Goal: Information Seeking & Learning: Learn about a topic

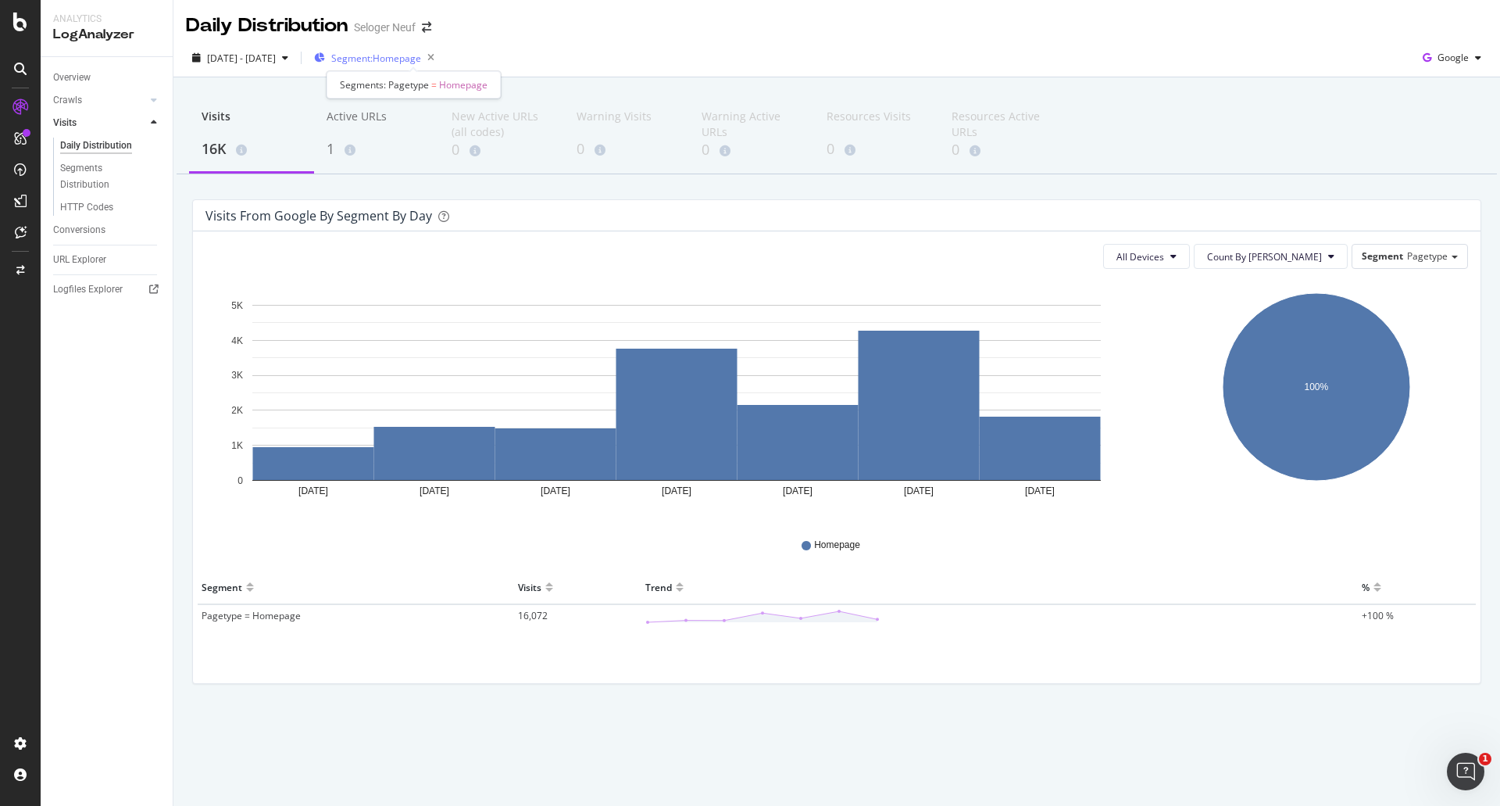
click at [392, 60] on span "Segment: Homepage" at bounding box center [376, 58] width 90 height 13
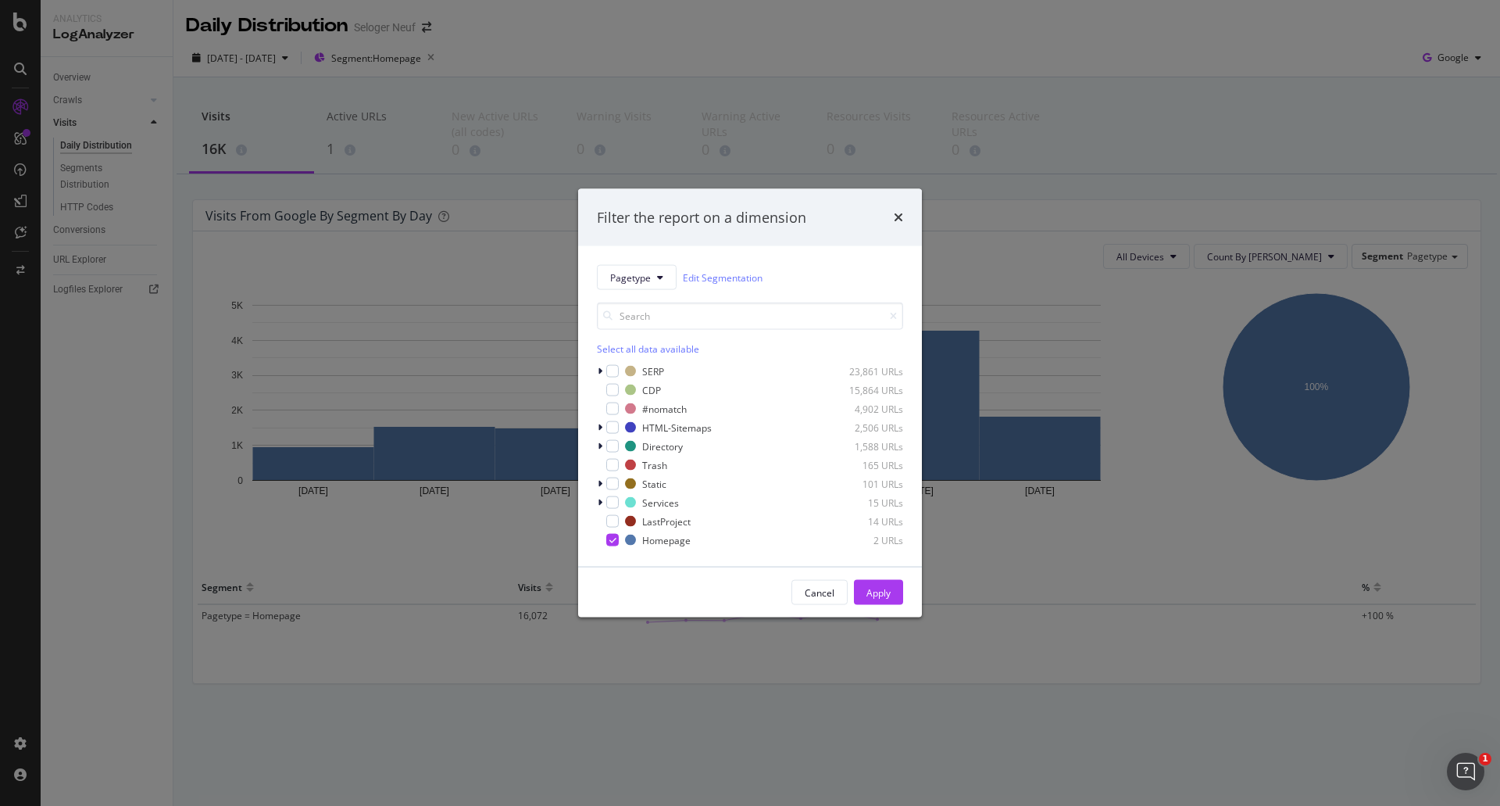
click at [625, 349] on div "Select all data available" at bounding box center [750, 348] width 306 height 13
click at [884, 589] on div "Apply" at bounding box center [879, 591] width 24 height 13
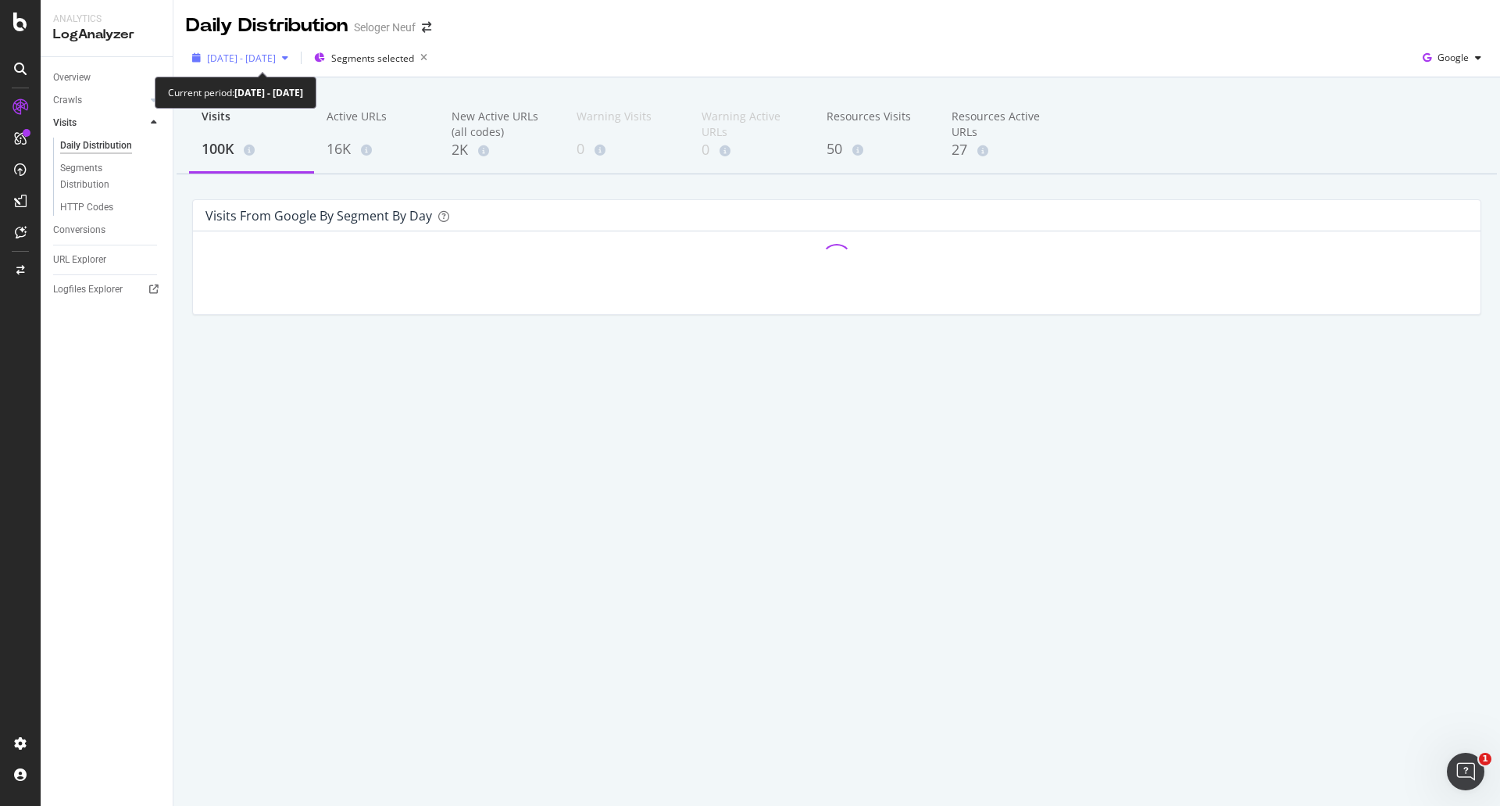
click at [240, 55] on span "[DATE] - [DATE]" at bounding box center [241, 58] width 69 height 13
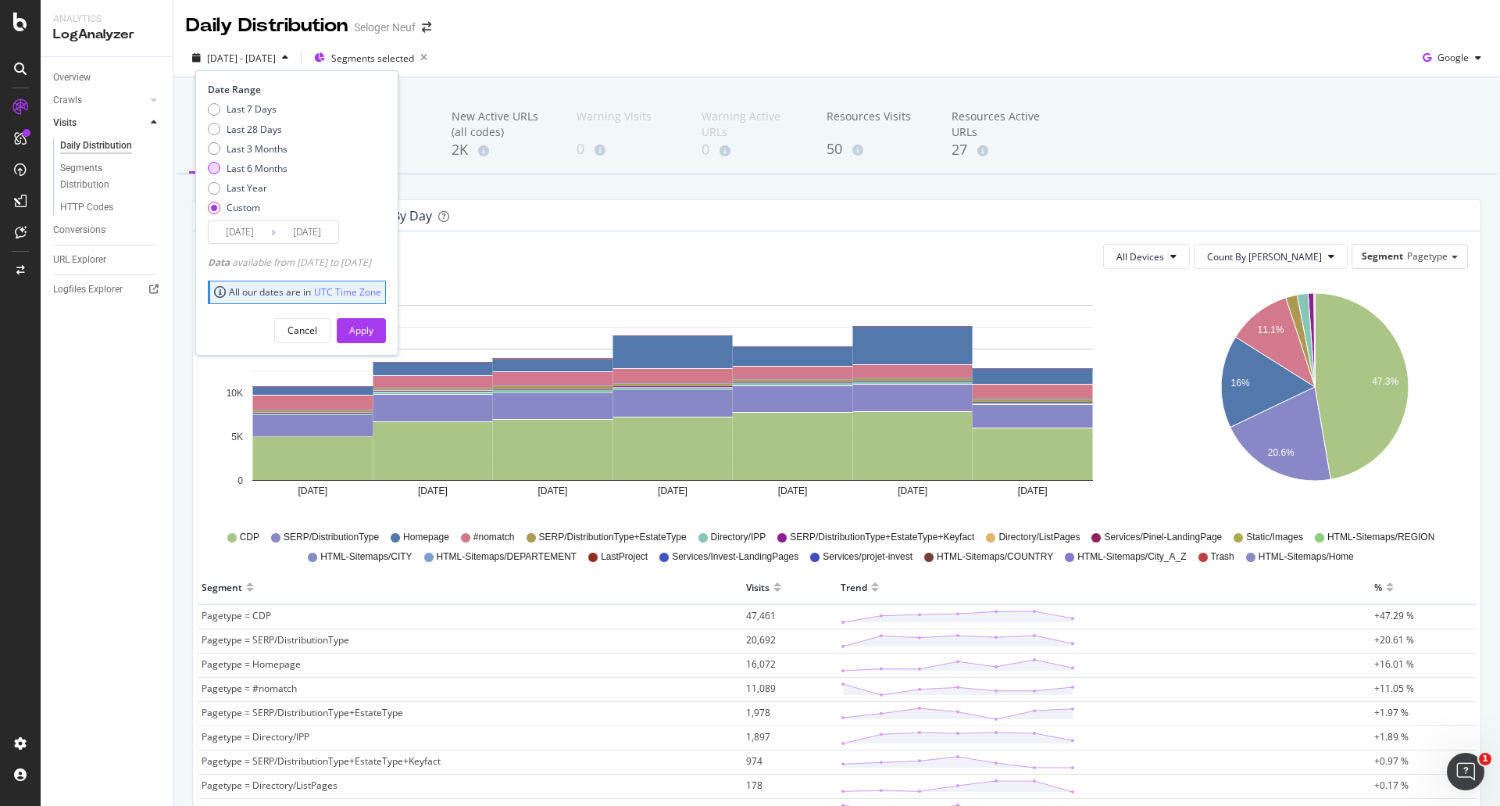
click at [214, 167] on div "Last 6 Months" at bounding box center [214, 168] width 13 height 13
type input "[DATE]"
click at [374, 321] on div "Apply" at bounding box center [361, 330] width 24 height 23
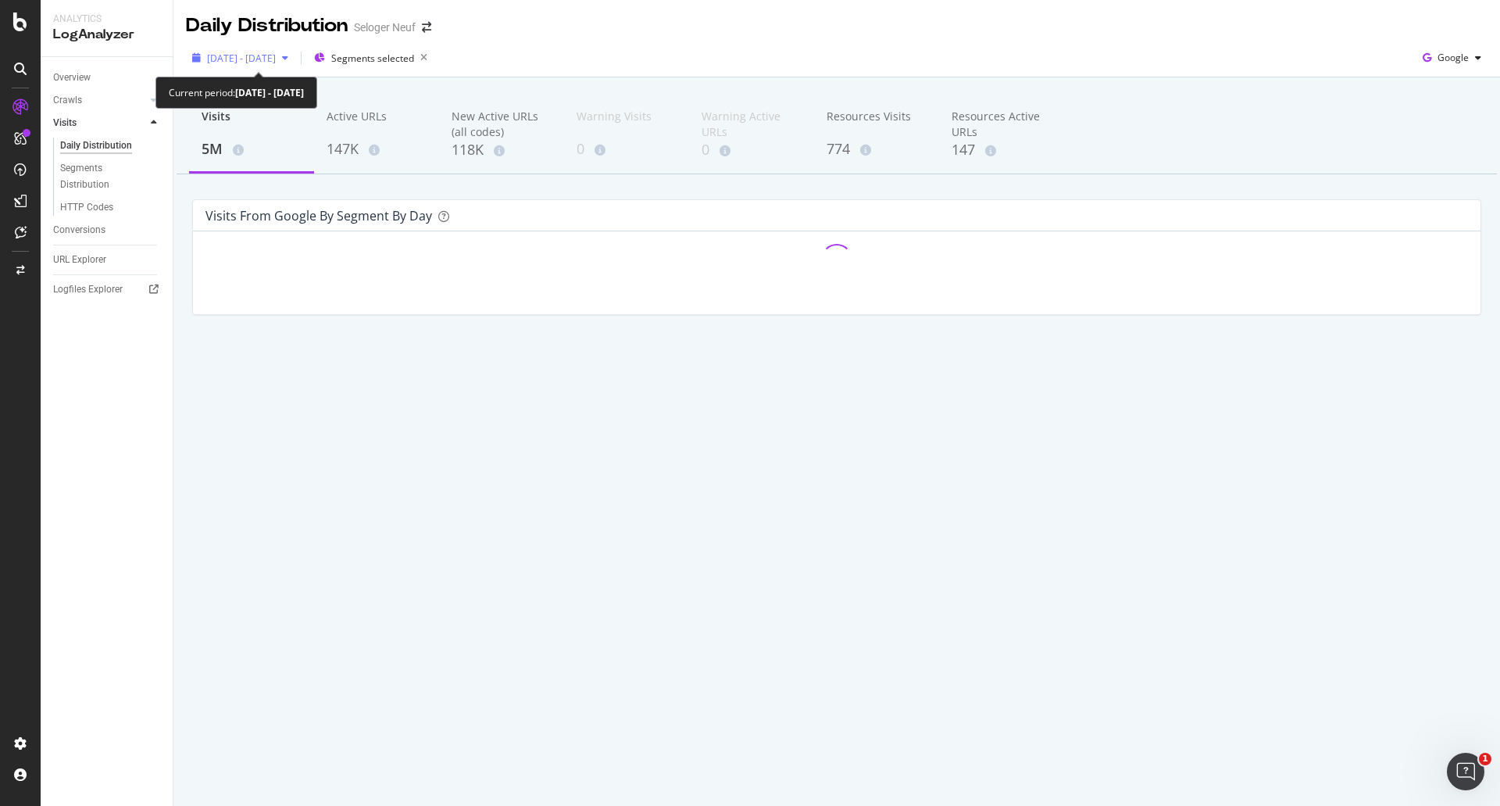
click at [276, 56] on span "[DATE] - [DATE]" at bounding box center [241, 58] width 69 height 13
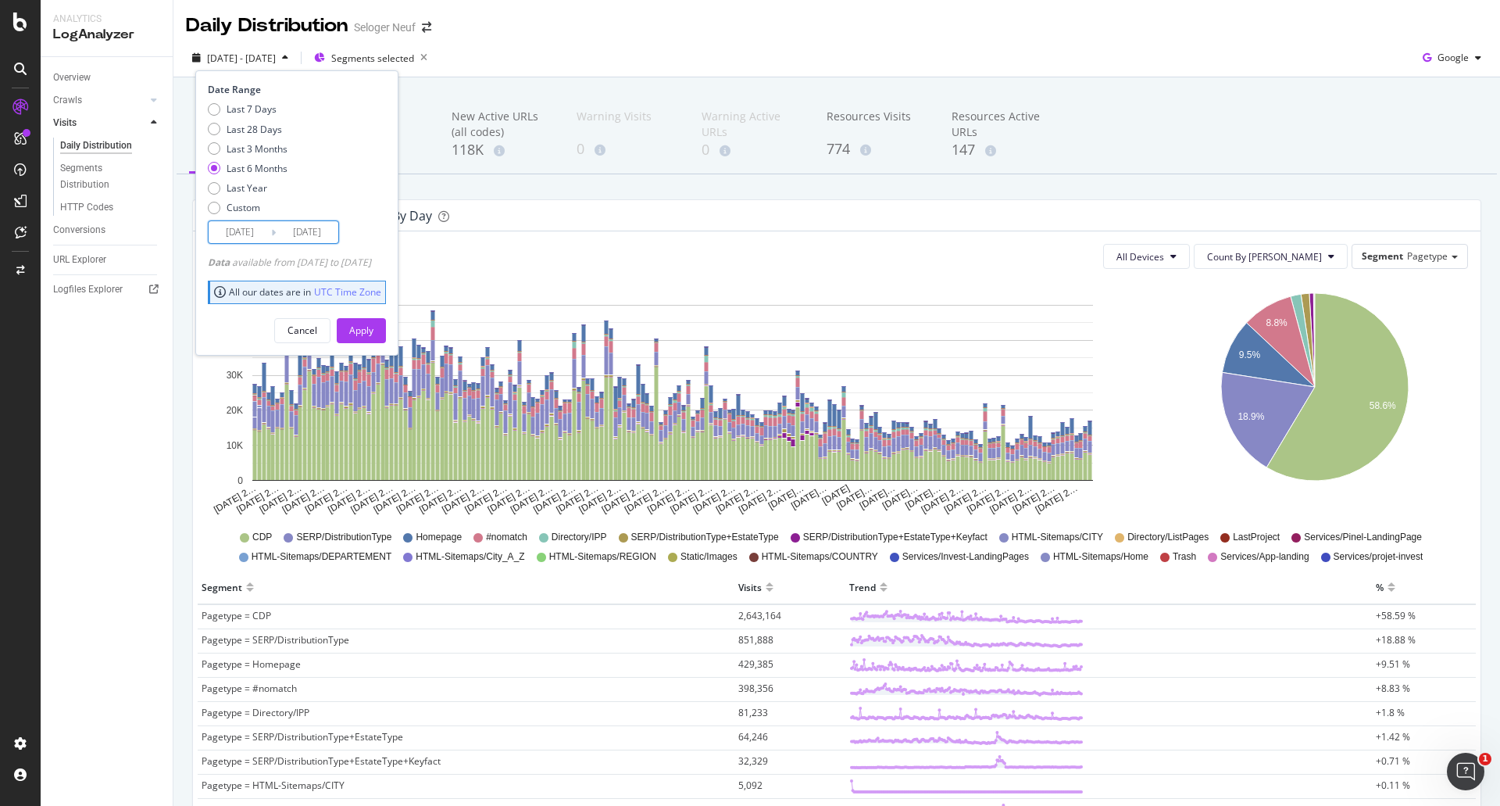
click at [248, 223] on input "[DATE]" at bounding box center [240, 232] width 63 height 22
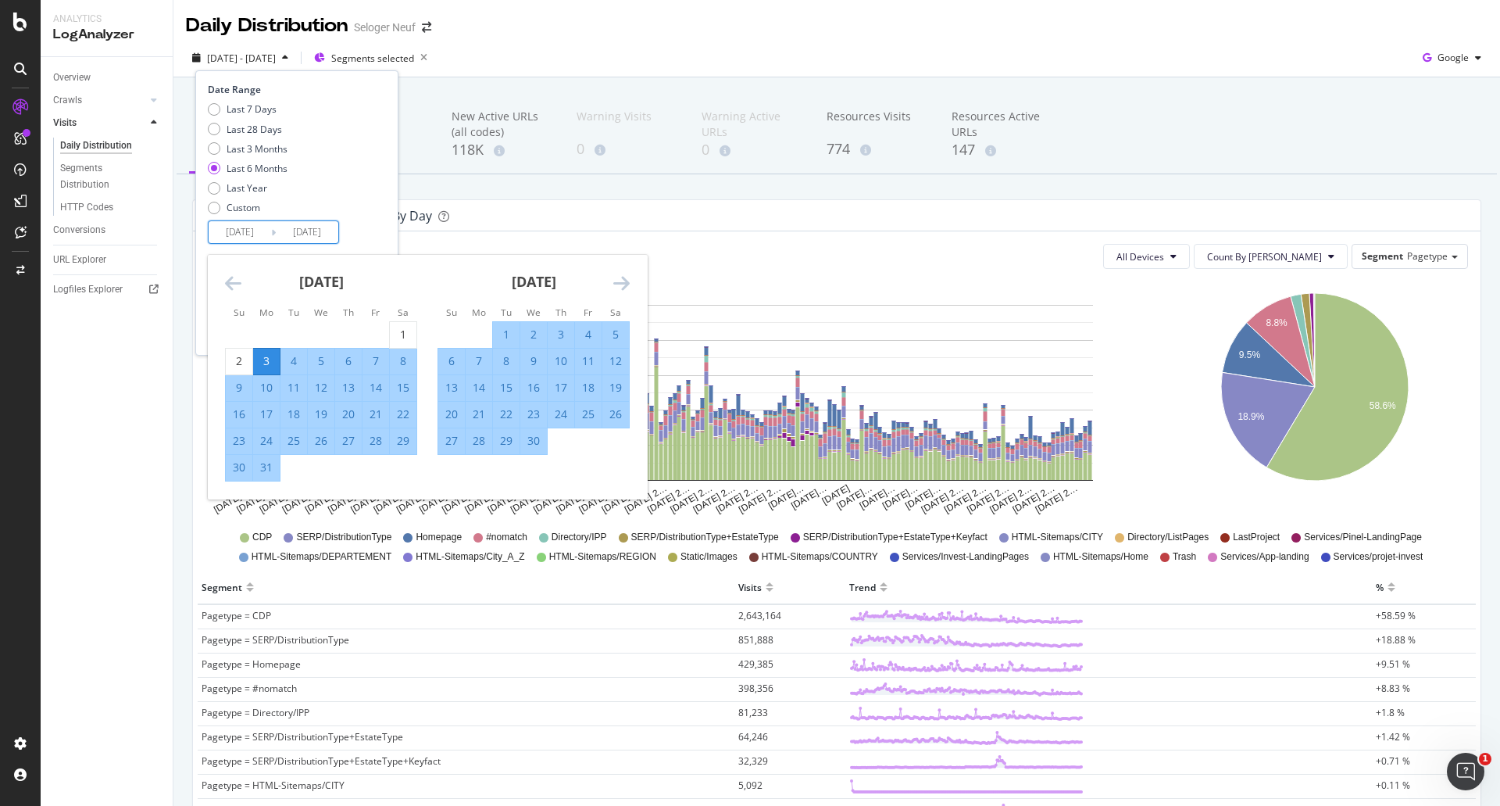
click at [262, 361] on div "3" at bounding box center [266, 361] width 27 height 16
click at [614, 287] on icon "Move forward to switch to the next month." at bounding box center [621, 283] width 16 height 19
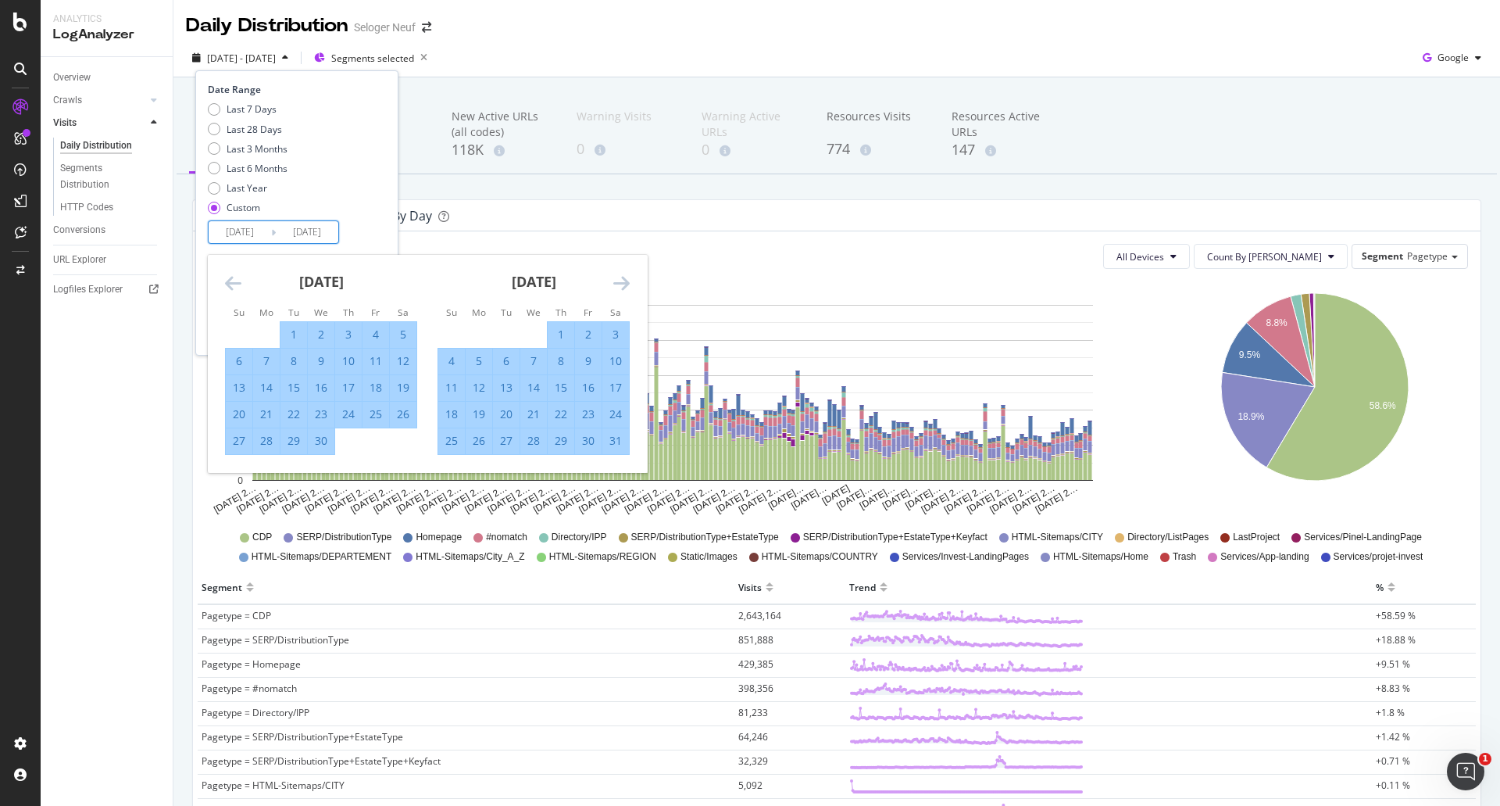
click at [615, 434] on div "31" at bounding box center [616, 441] width 27 height 16
type input "[DATE]"
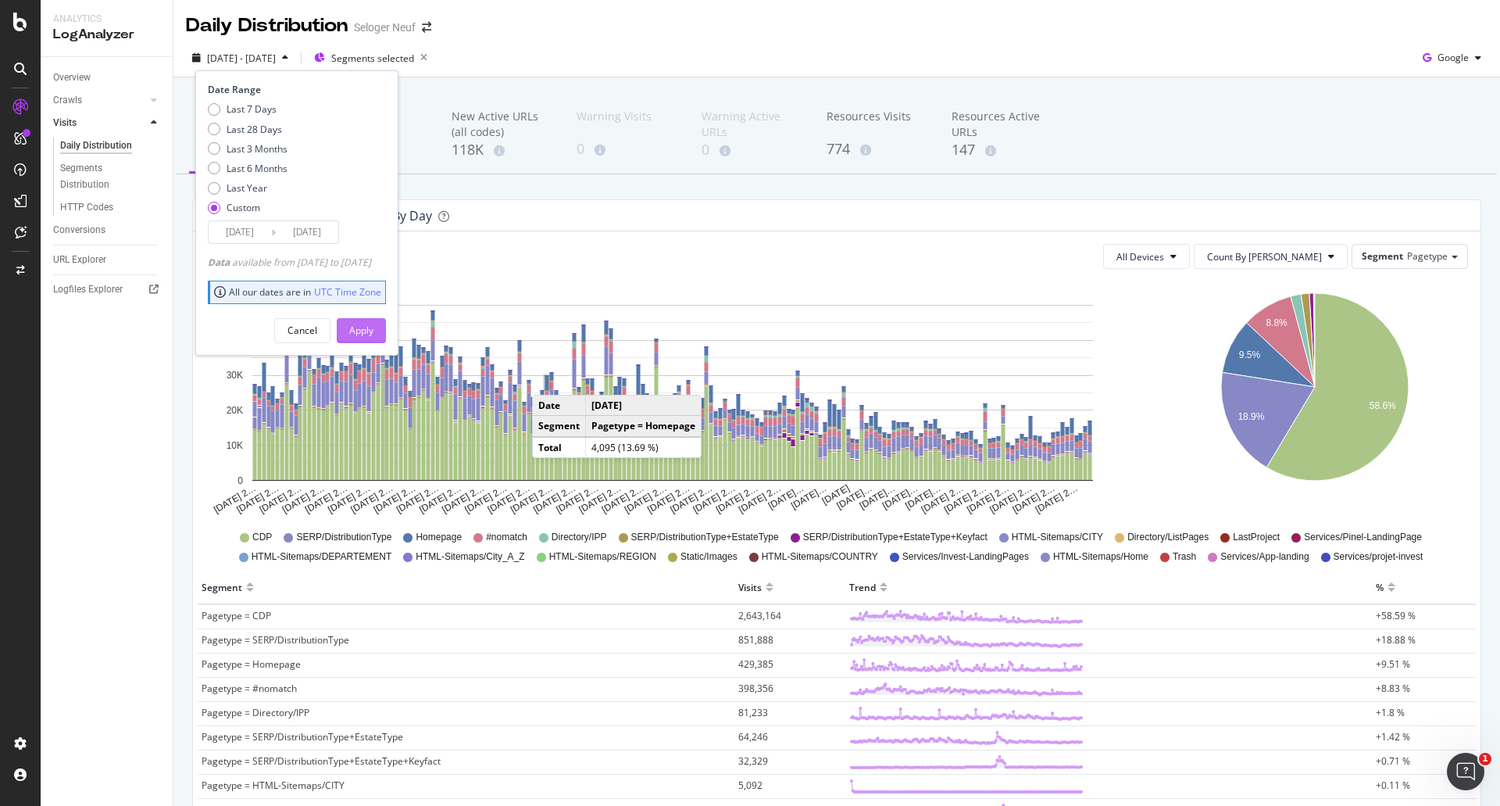
click at [374, 324] on div "Apply" at bounding box center [361, 330] width 24 height 13
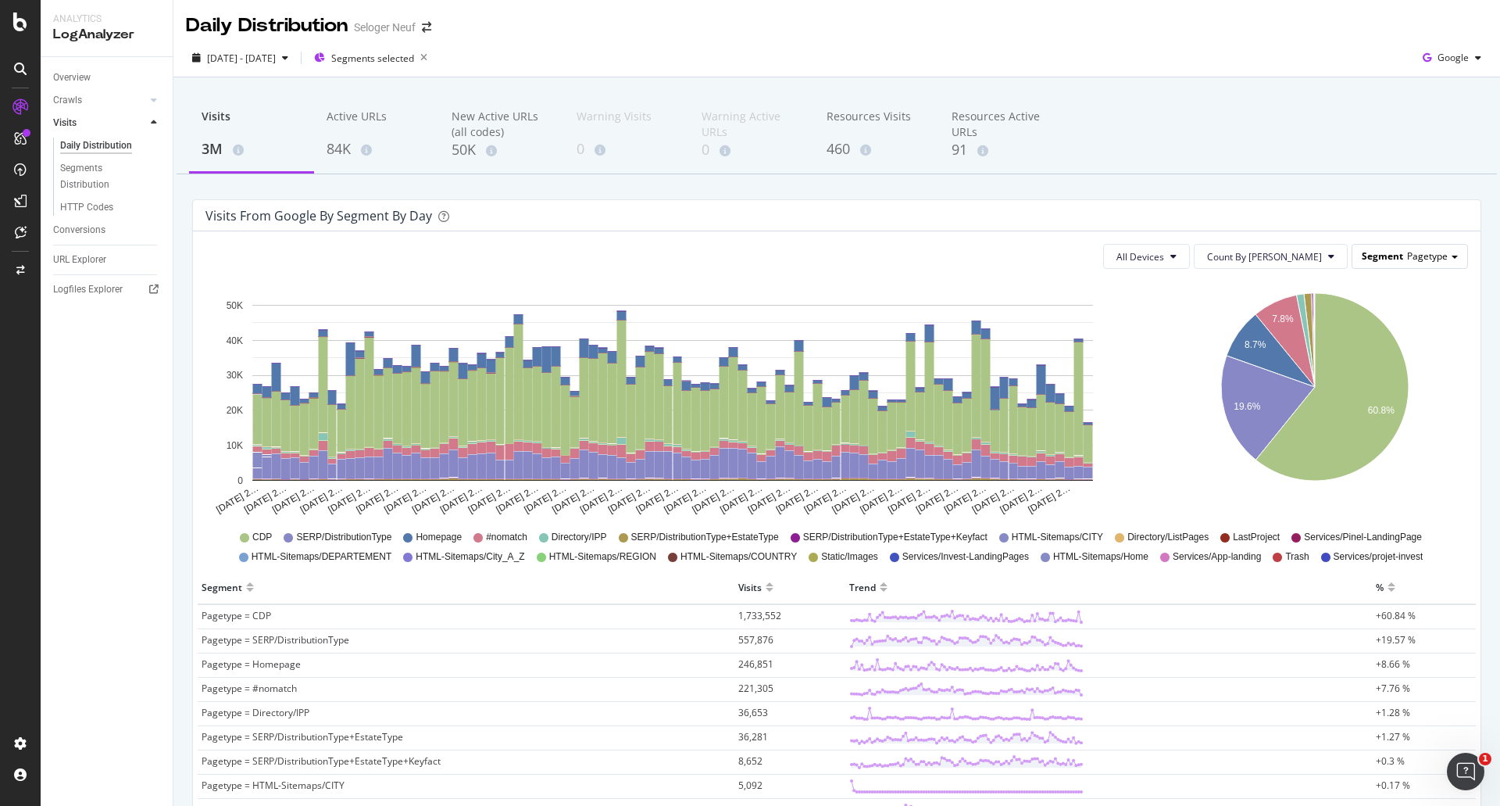
click at [1424, 248] on div "Segment Pagetype" at bounding box center [1410, 256] width 115 height 23
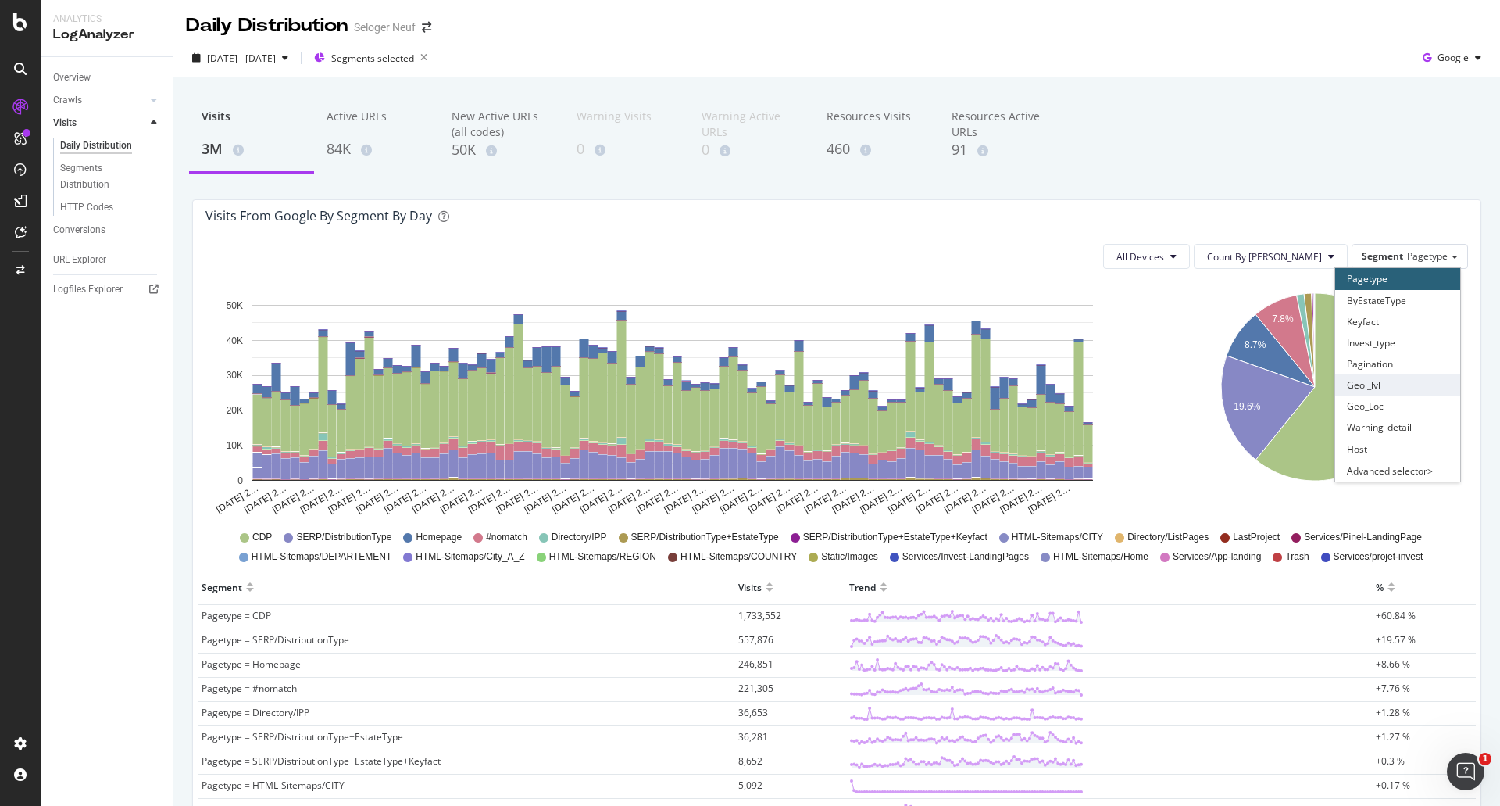
click at [1391, 384] on div "Geol_lvl" at bounding box center [1398, 384] width 125 height 21
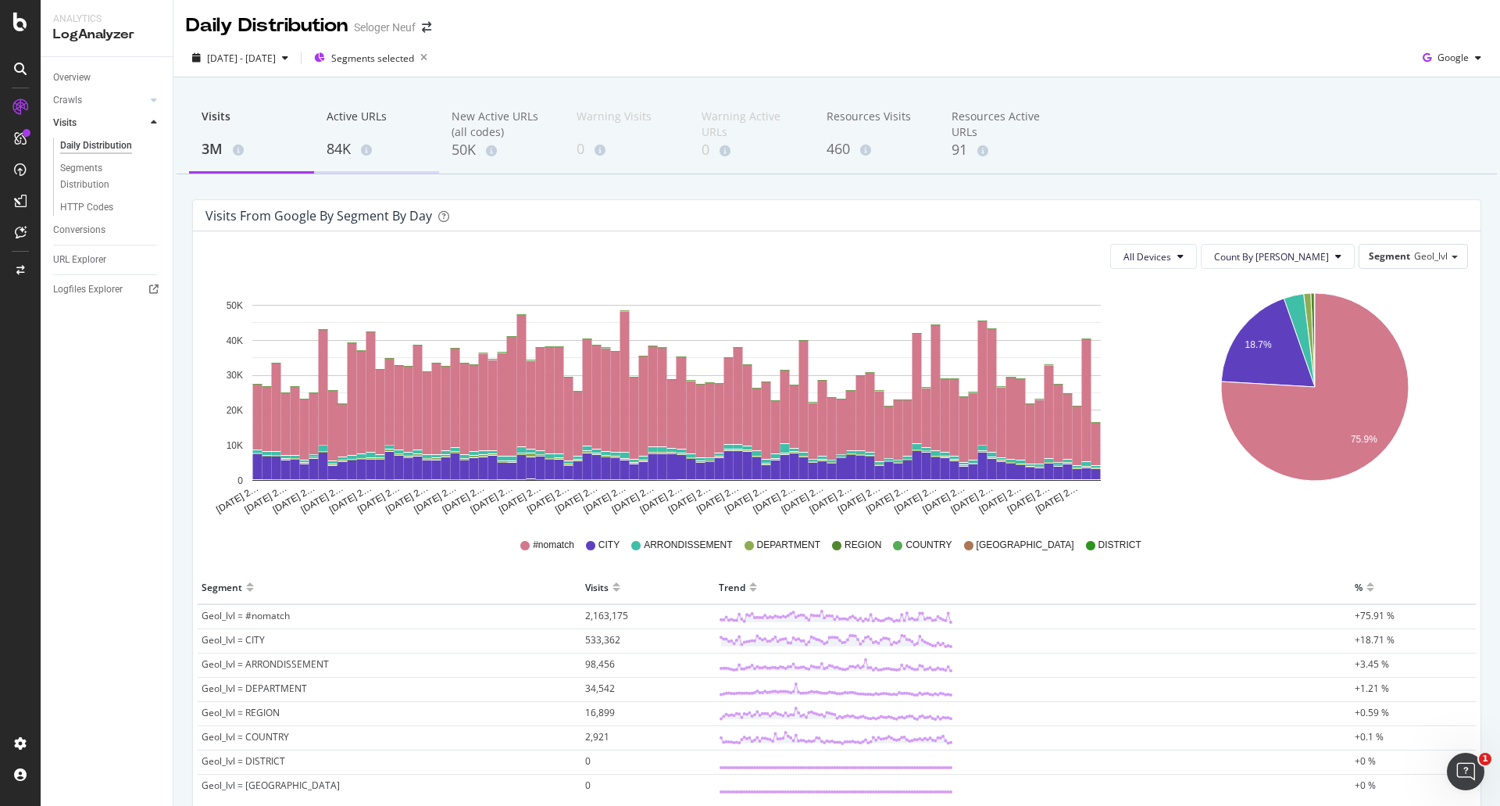
click at [358, 141] on div "84K" at bounding box center [377, 149] width 100 height 20
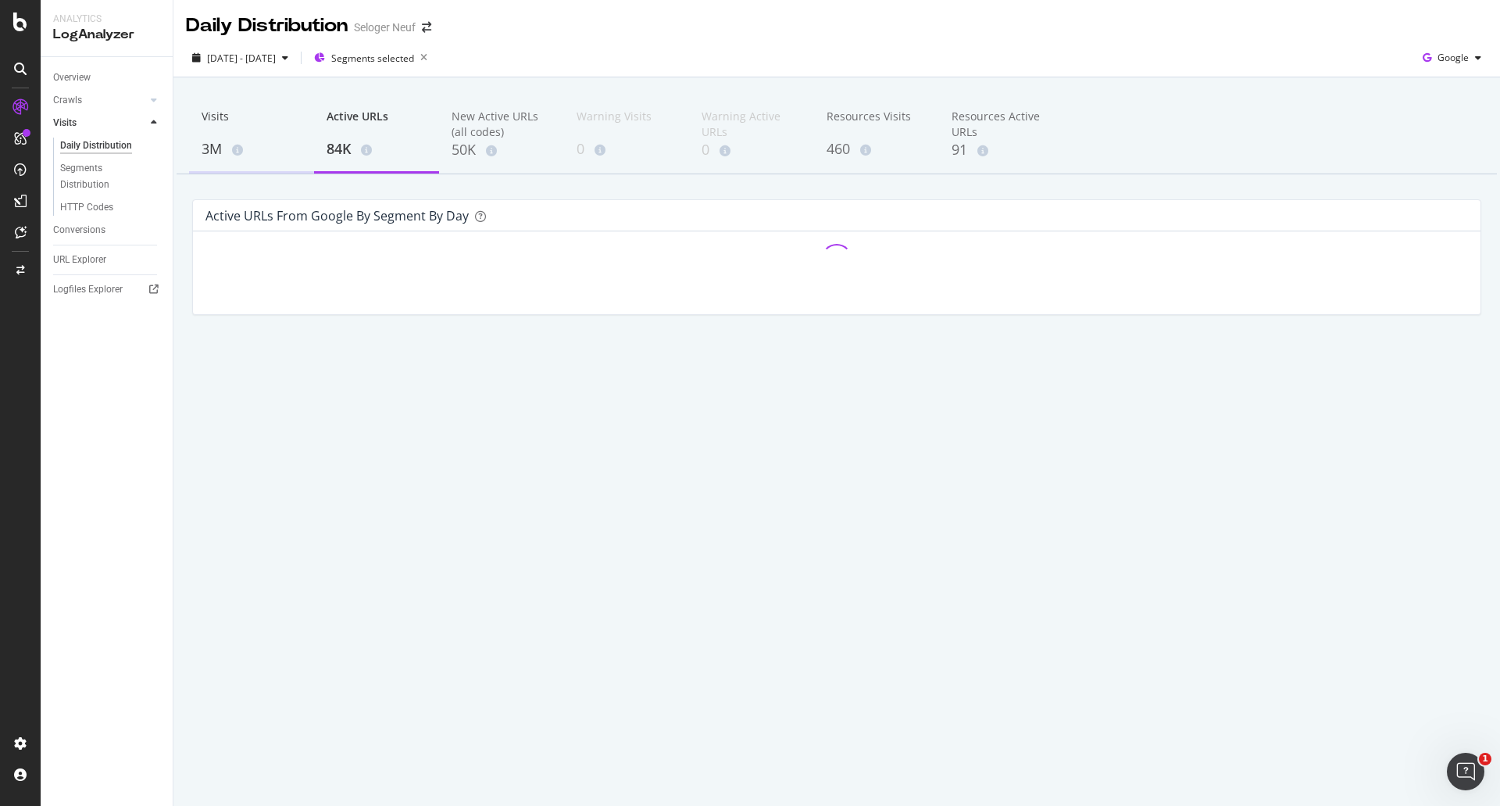
click at [234, 152] on icon at bounding box center [237, 150] width 11 height 11
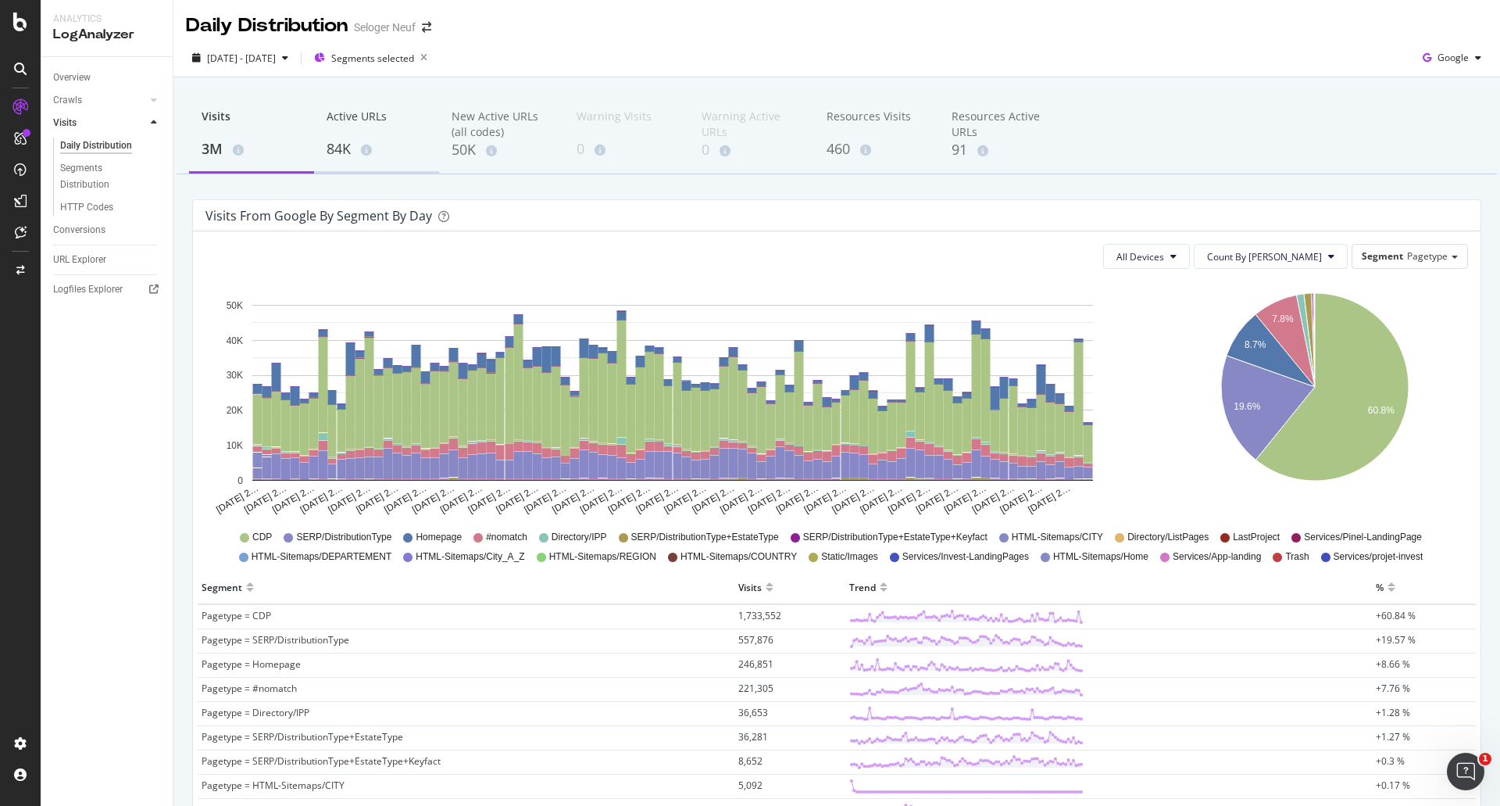
click at [338, 156] on div "84K" at bounding box center [377, 149] width 100 height 20
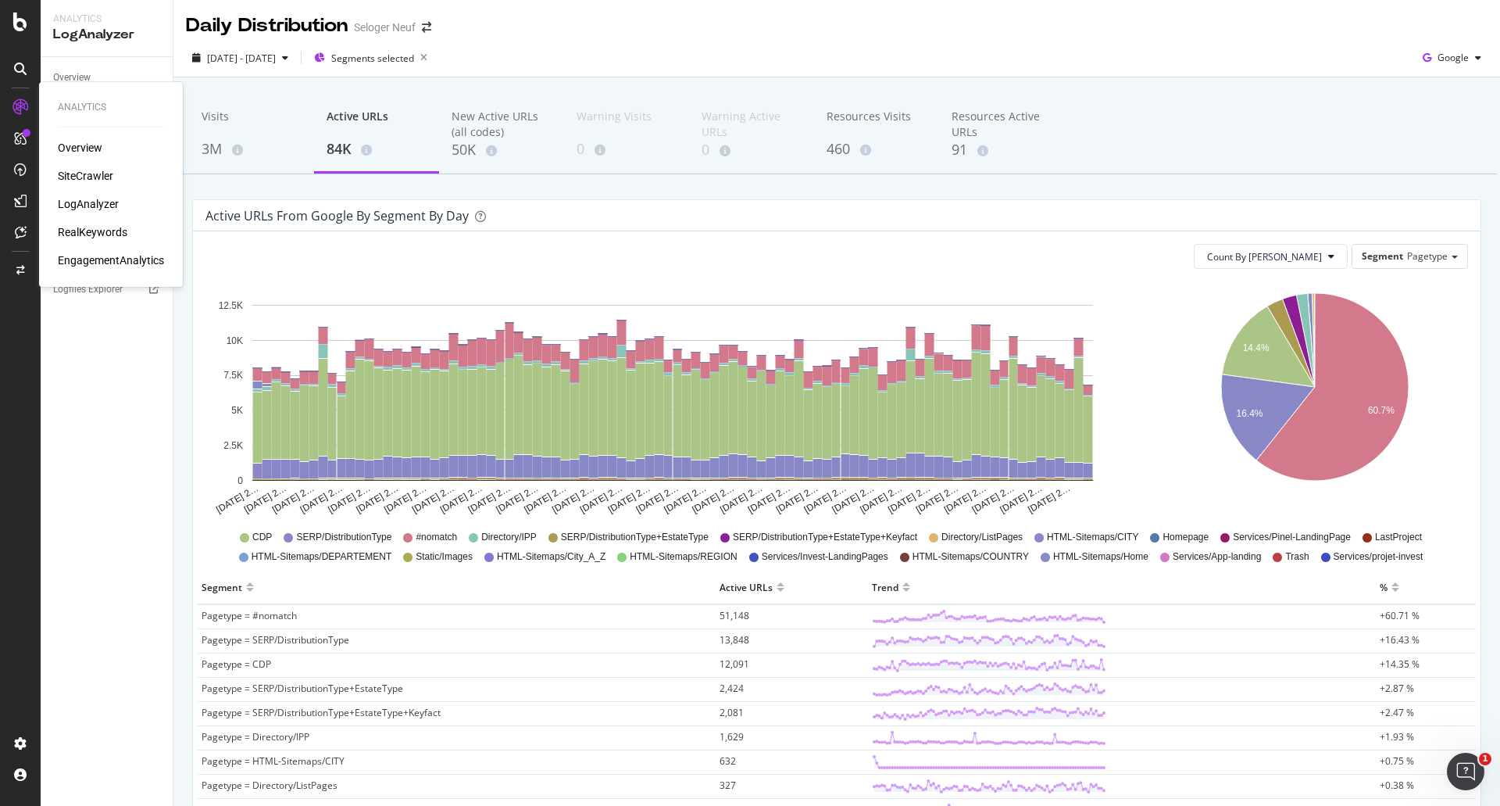
click at [73, 176] on div "SiteCrawler" at bounding box center [85, 176] width 55 height 16
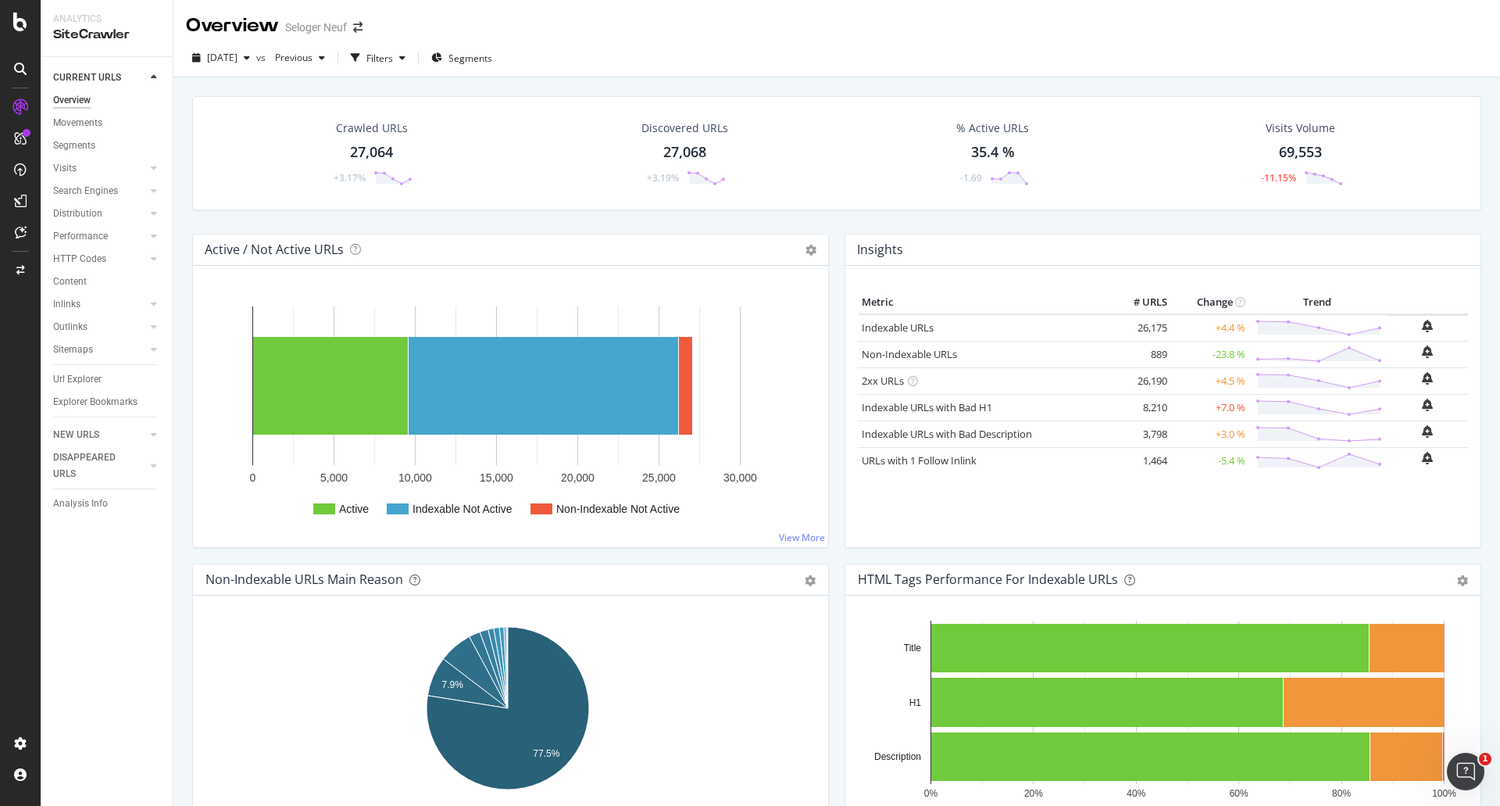
click at [388, 147] on div "27,064" at bounding box center [371, 152] width 43 height 20
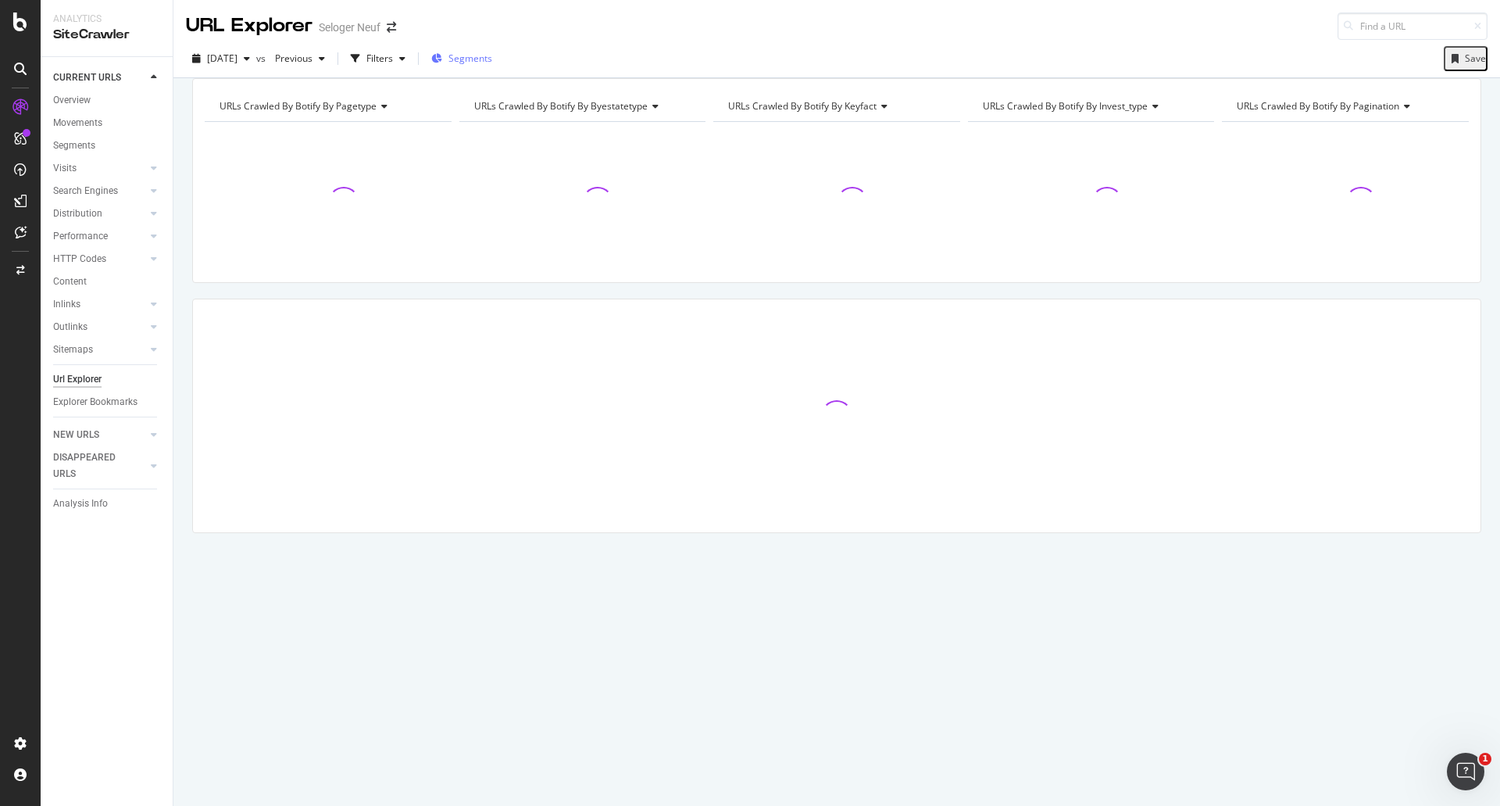
click at [492, 60] on span "Segments" at bounding box center [471, 58] width 44 height 13
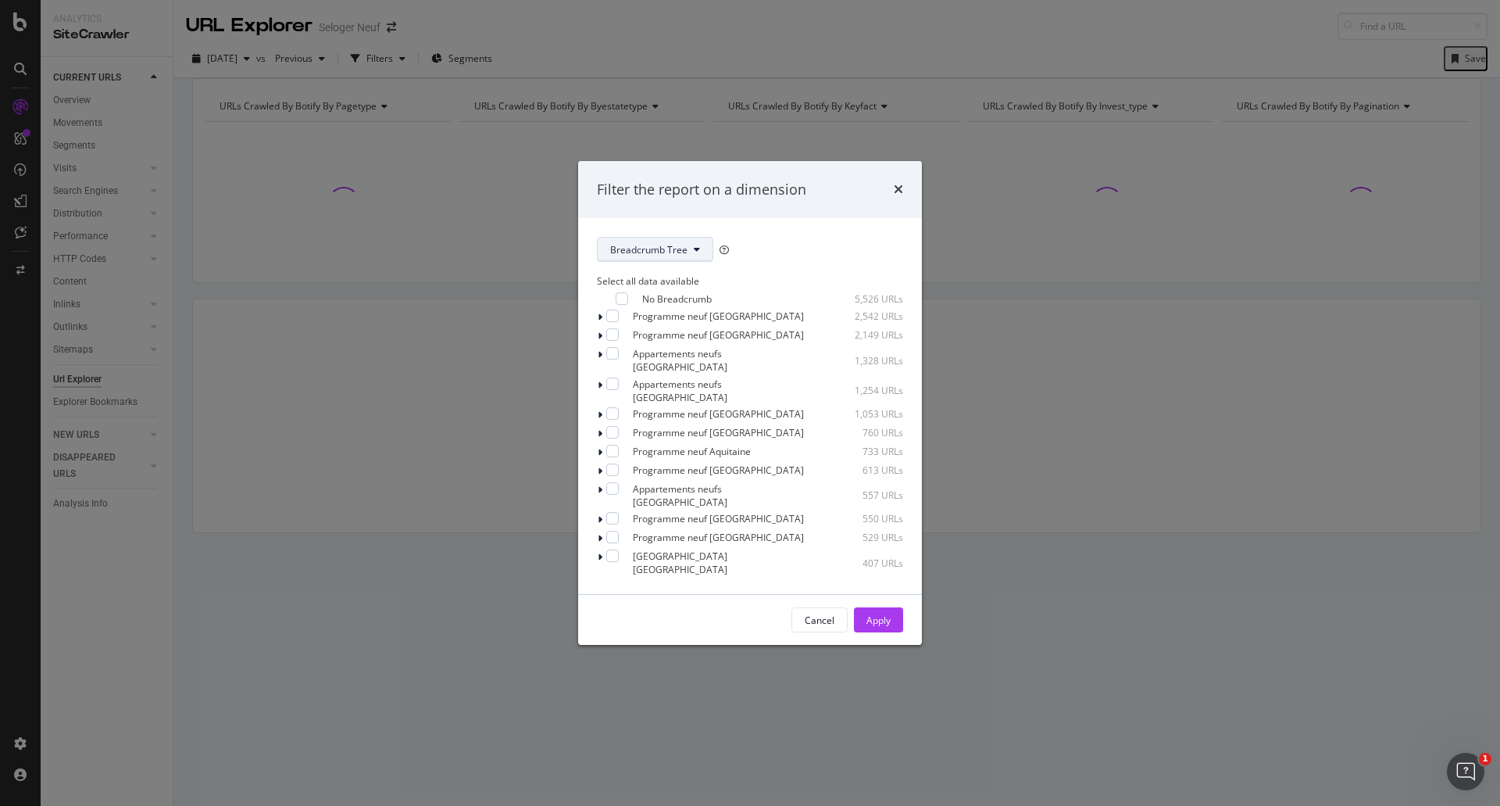
click at [647, 246] on span "Breadcrumb Tree" at bounding box center [648, 249] width 77 height 13
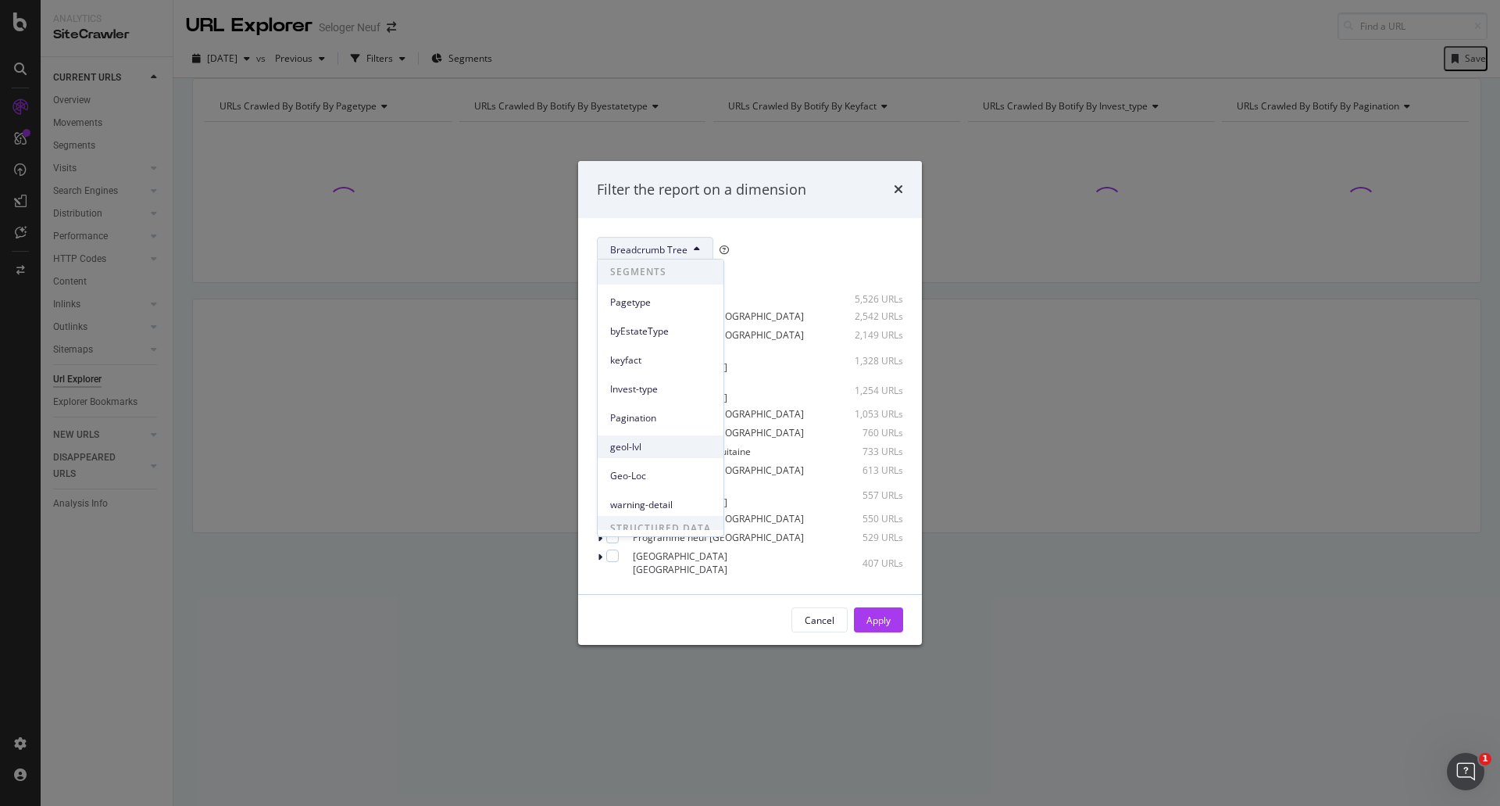
click at [670, 451] on span "geol-lvl" at bounding box center [660, 447] width 101 height 14
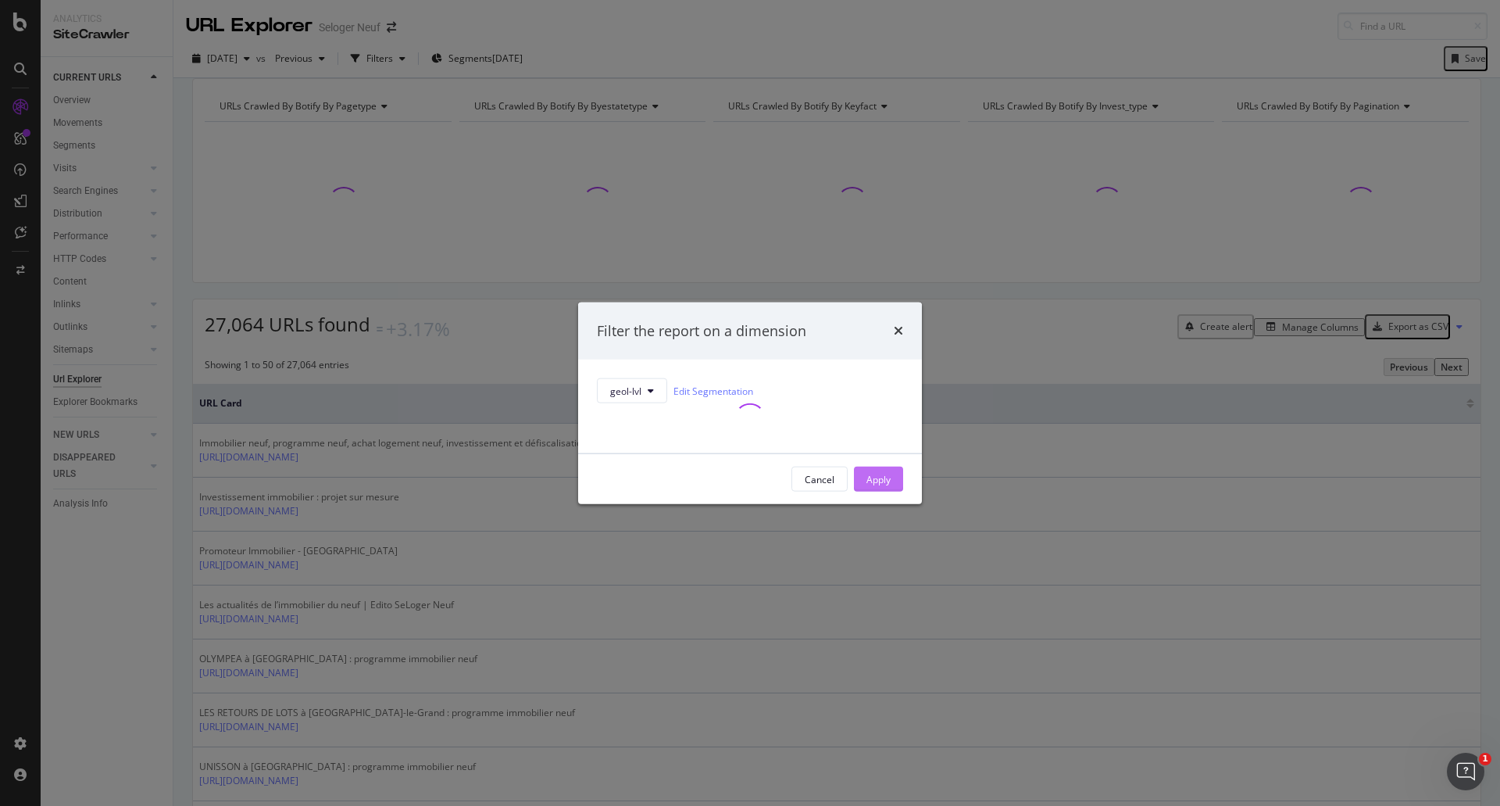
click at [886, 485] on div "Apply" at bounding box center [879, 478] width 24 height 13
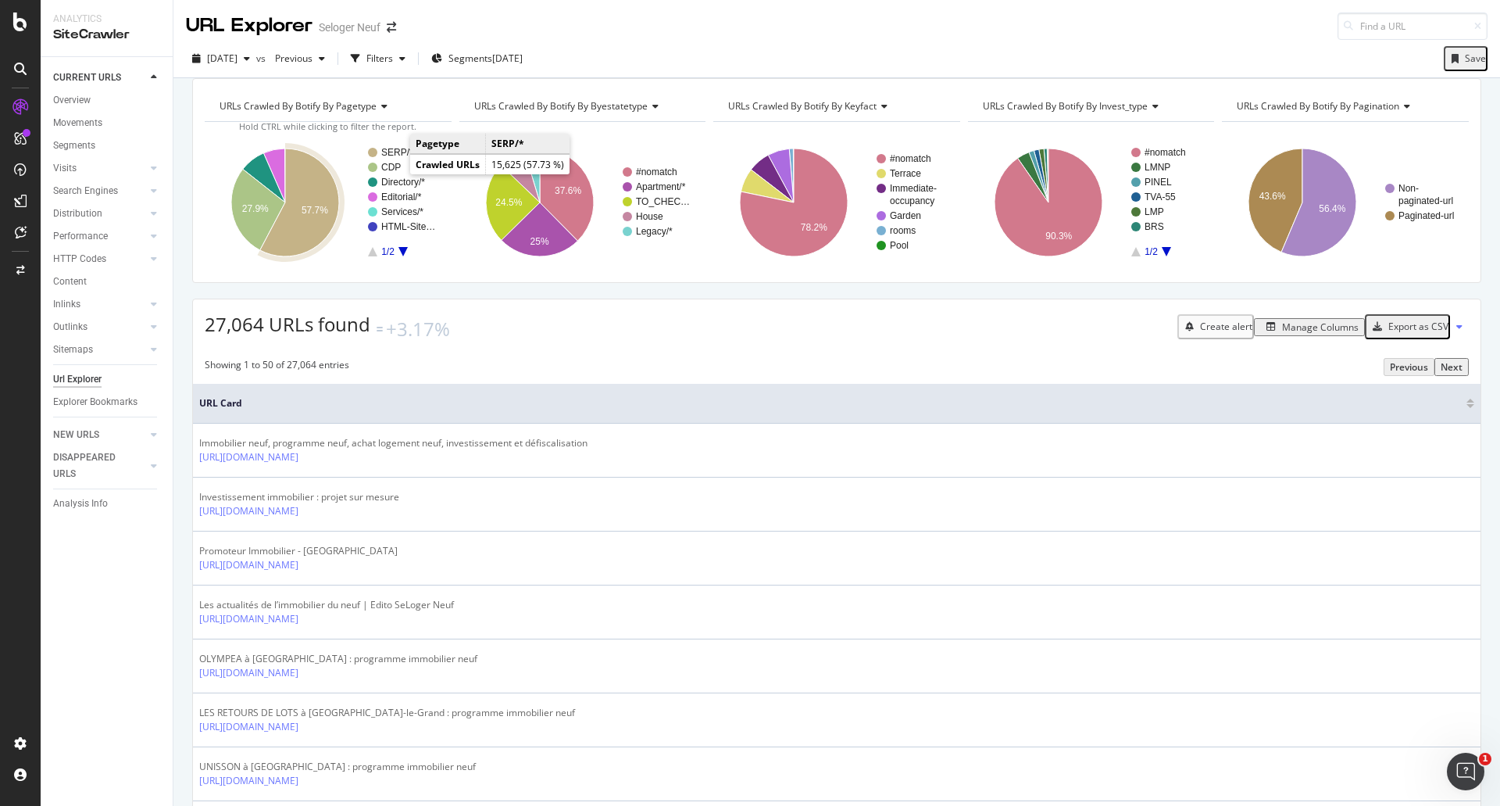
click at [393, 158] on text "SERP/*" at bounding box center [397, 152] width 32 height 11
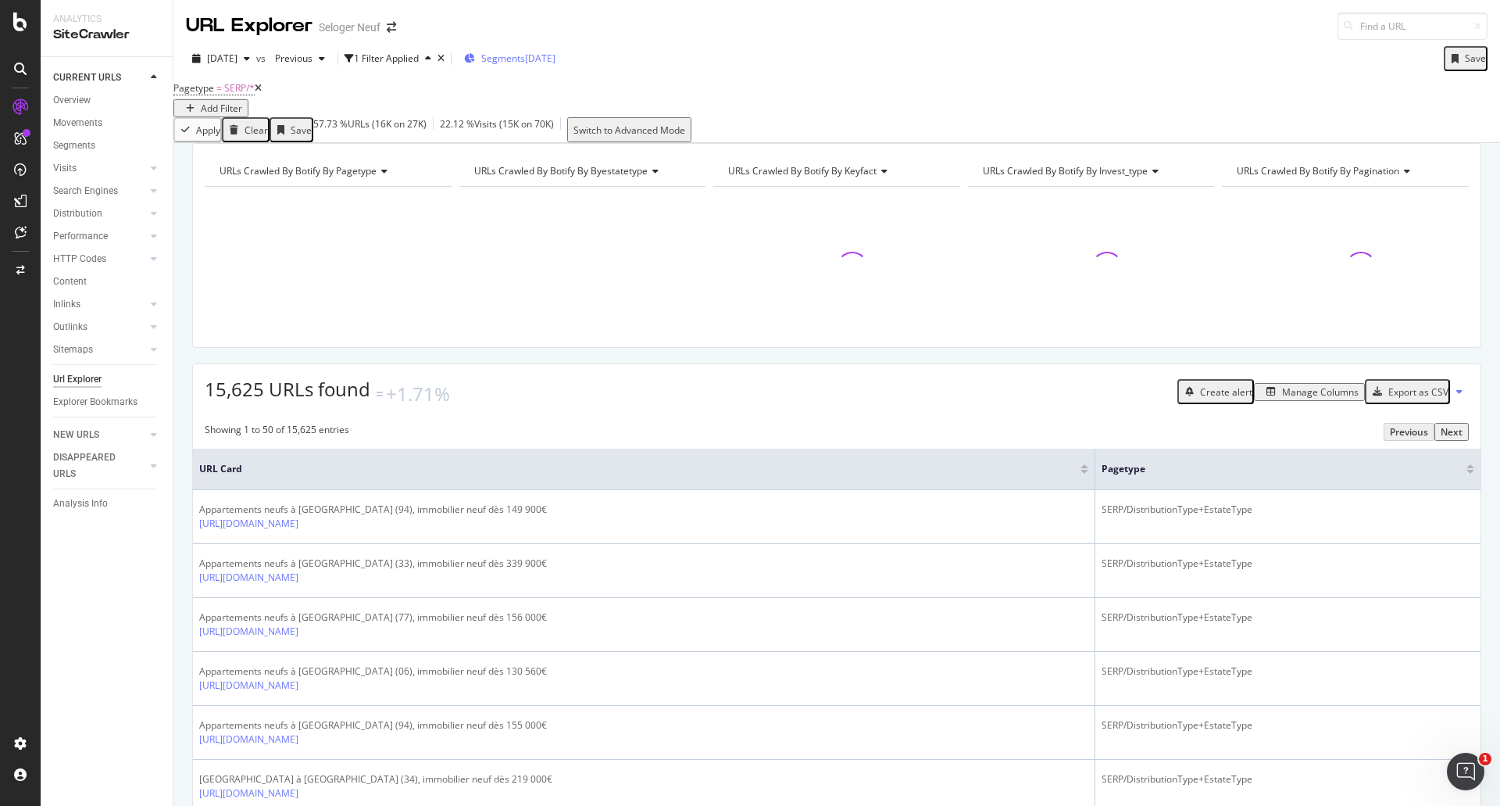
click at [525, 59] on span "Segments" at bounding box center [503, 58] width 44 height 13
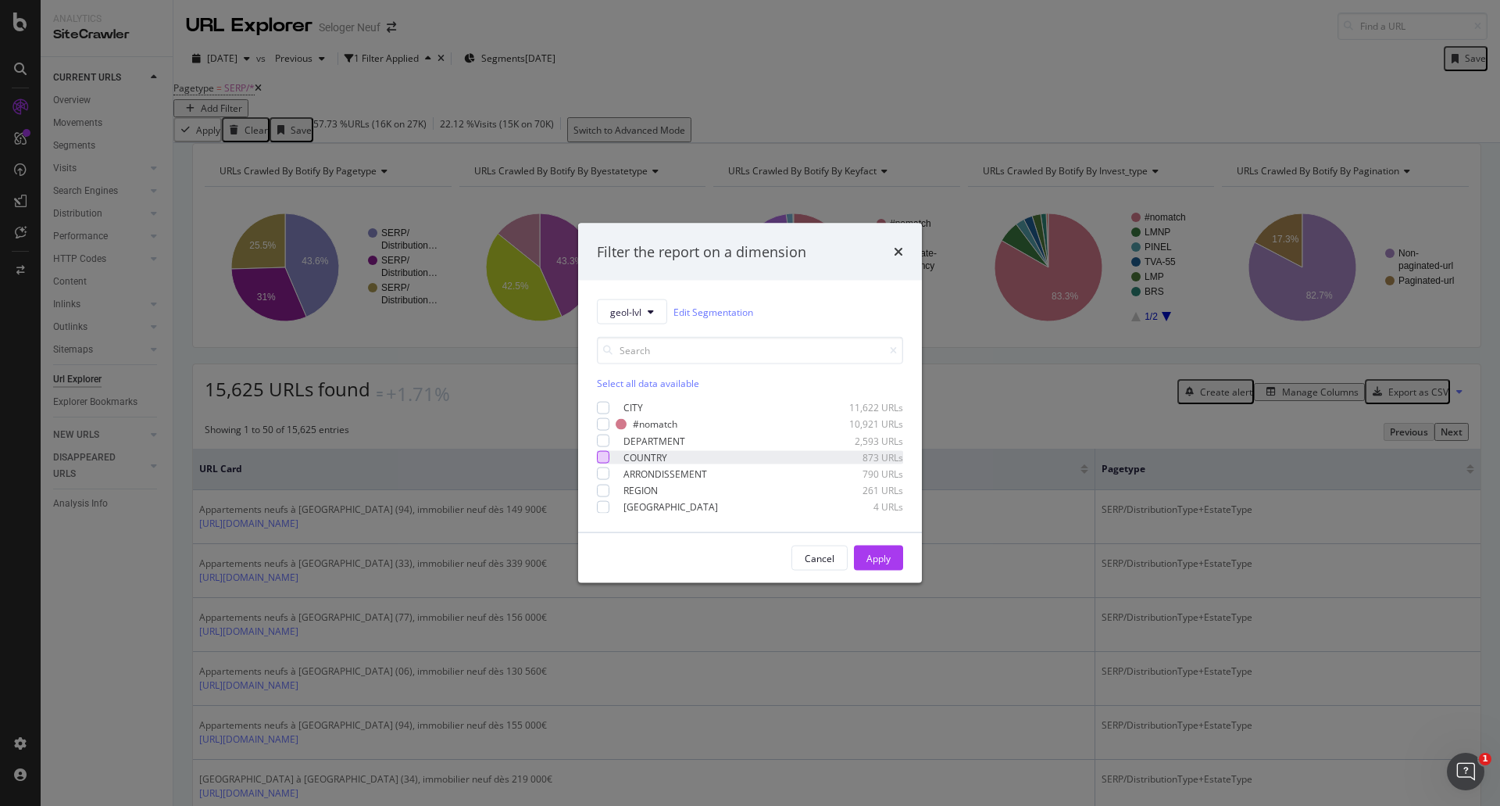
click at [605, 454] on div "modal" at bounding box center [603, 457] width 13 height 13
click at [884, 558] on div "Apply" at bounding box center [879, 557] width 24 height 13
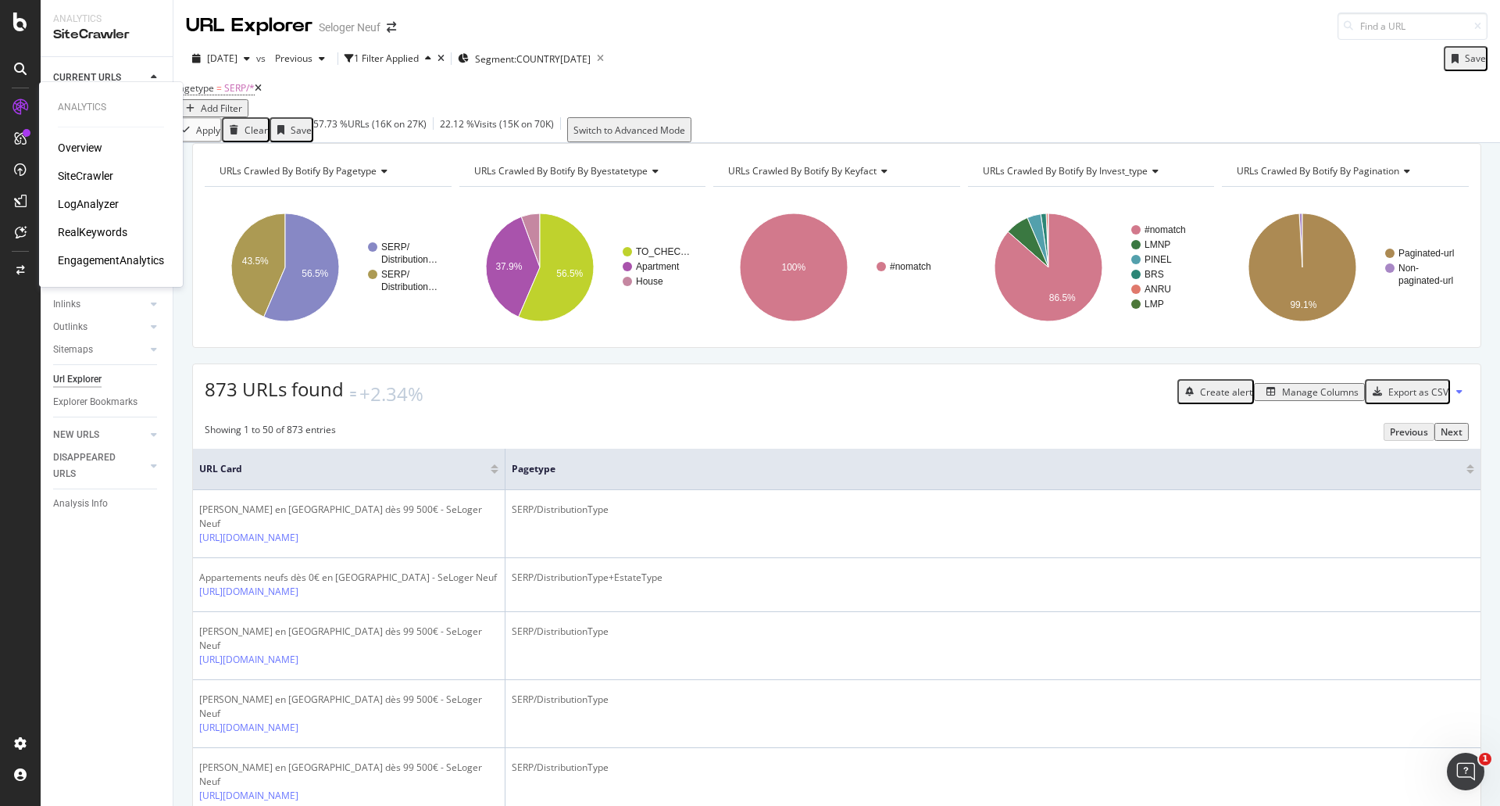
click at [80, 199] on div "LogAnalyzer" at bounding box center [88, 204] width 61 height 16
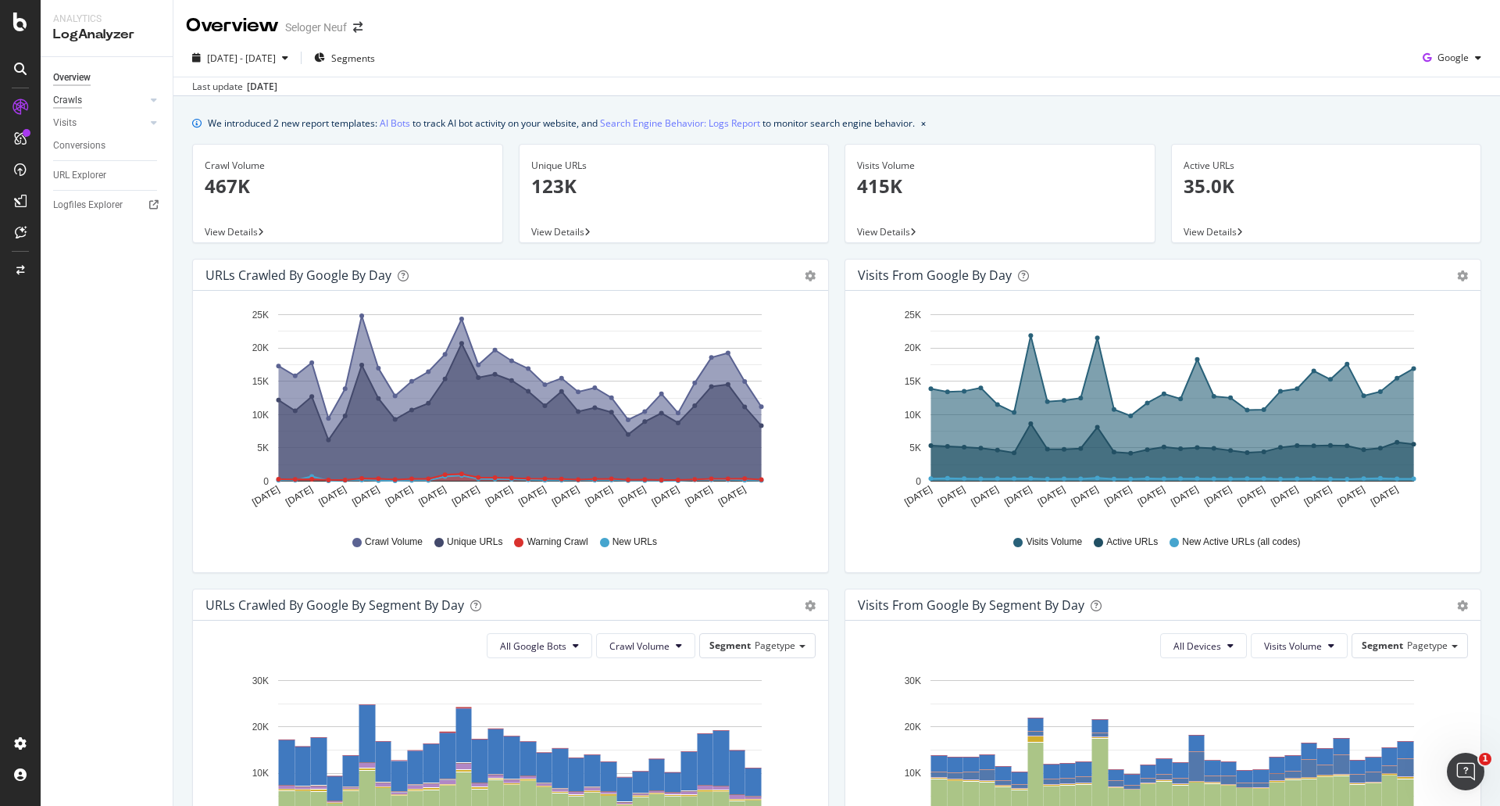
click at [72, 98] on div "Crawls" at bounding box center [67, 100] width 29 height 16
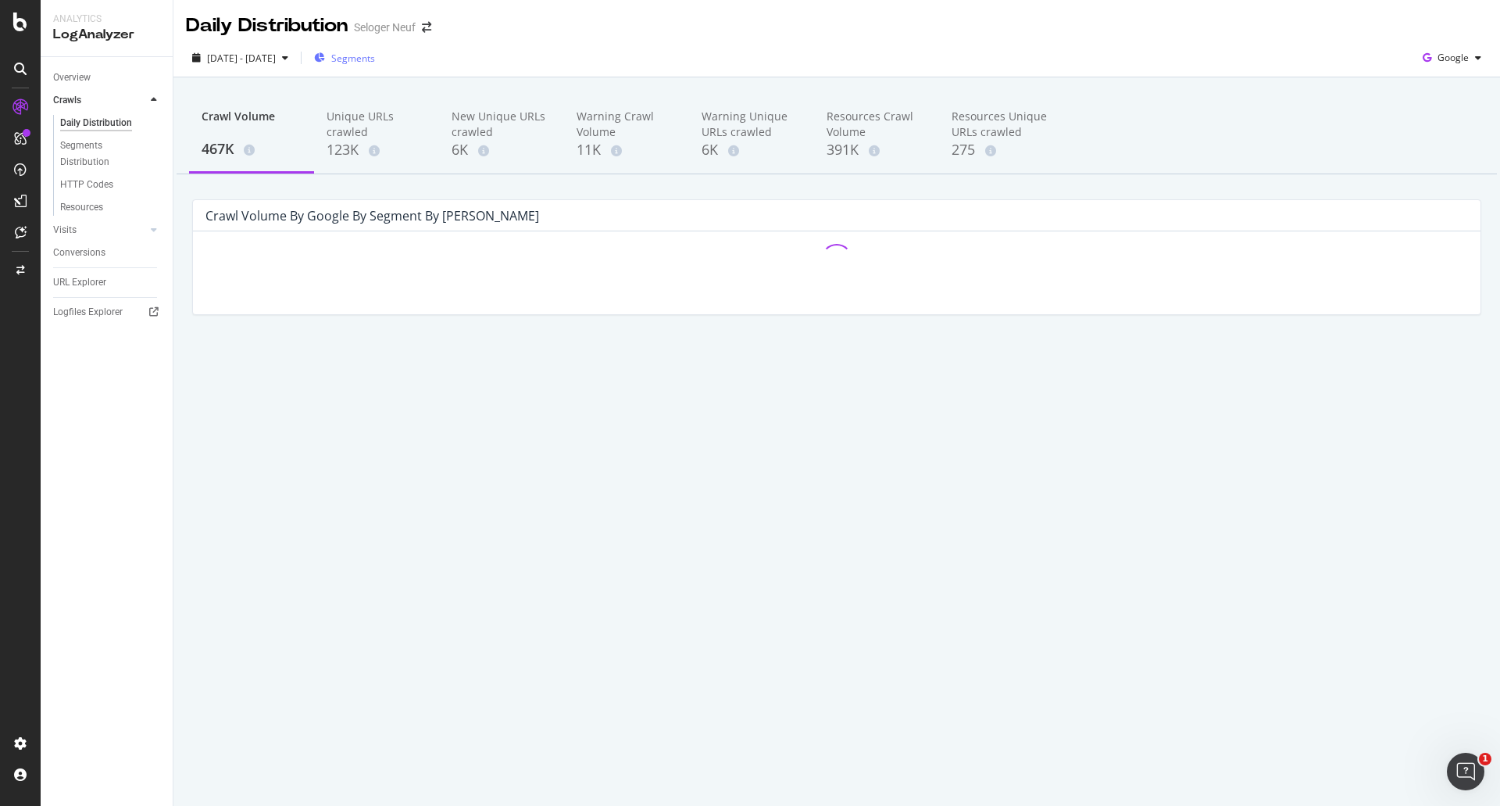
click at [375, 58] on span "Segments" at bounding box center [353, 58] width 44 height 13
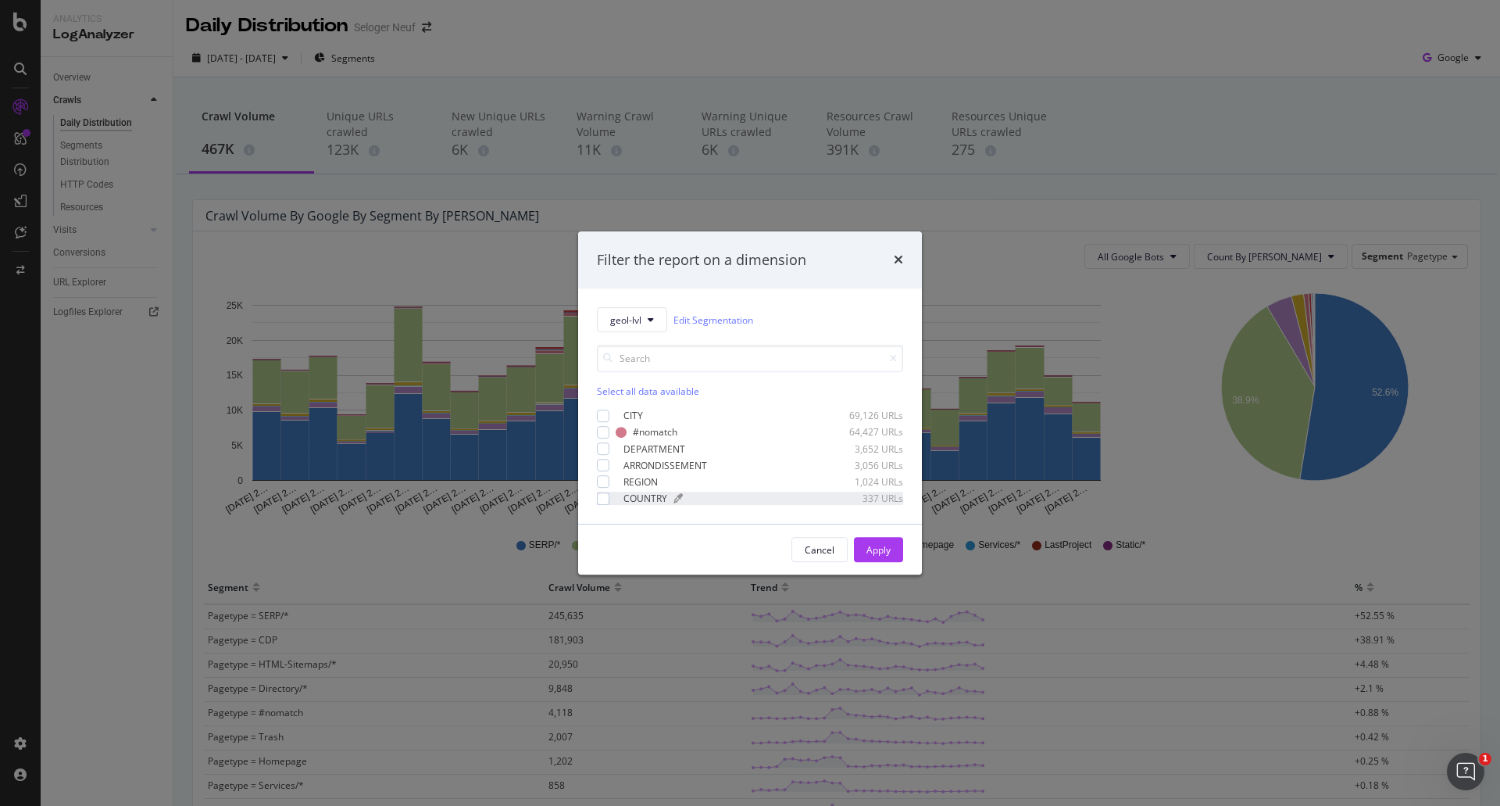
drag, startPoint x: 599, startPoint y: 499, endPoint x: 618, endPoint y: 499, distance: 18.8
click at [601, 499] on div "modal" at bounding box center [603, 498] width 13 height 13
click at [885, 550] on div "Apply" at bounding box center [879, 549] width 24 height 13
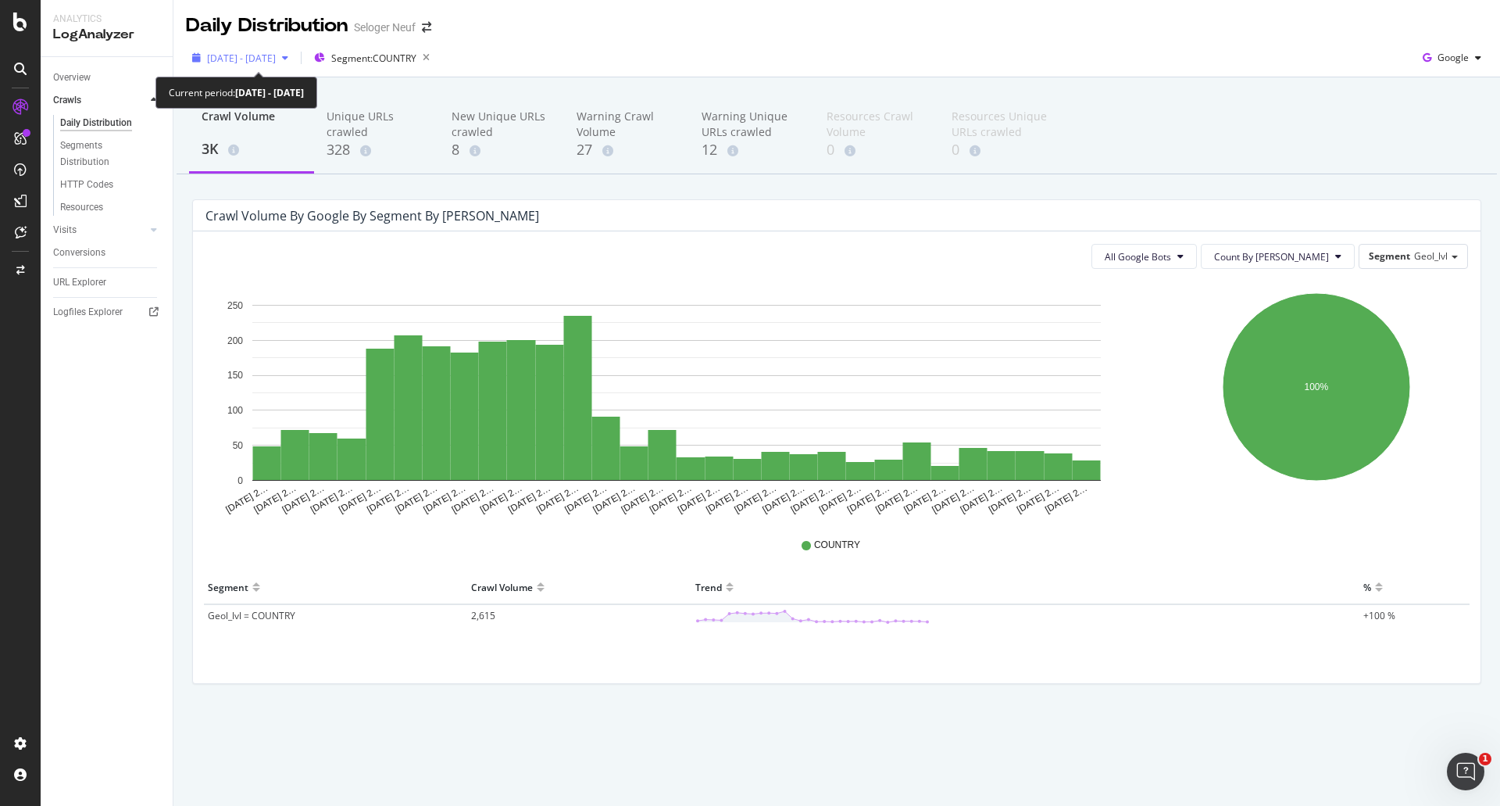
click at [276, 60] on span "[DATE] - [DATE]" at bounding box center [241, 58] width 69 height 13
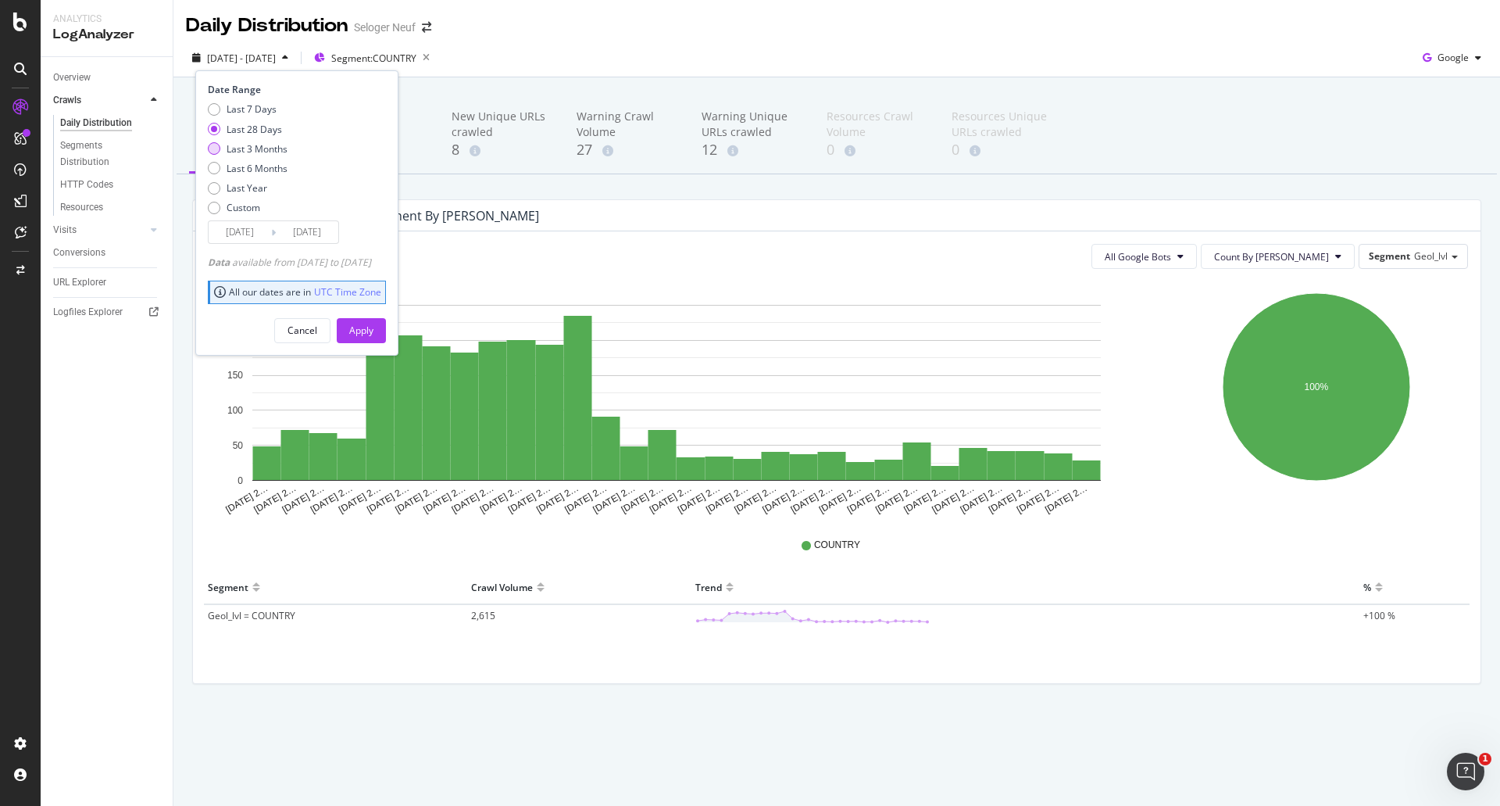
click at [213, 150] on div "Last 3 Months" at bounding box center [214, 148] width 13 height 13
type input "[DATE]"
click at [374, 329] on div "Apply" at bounding box center [361, 330] width 24 height 13
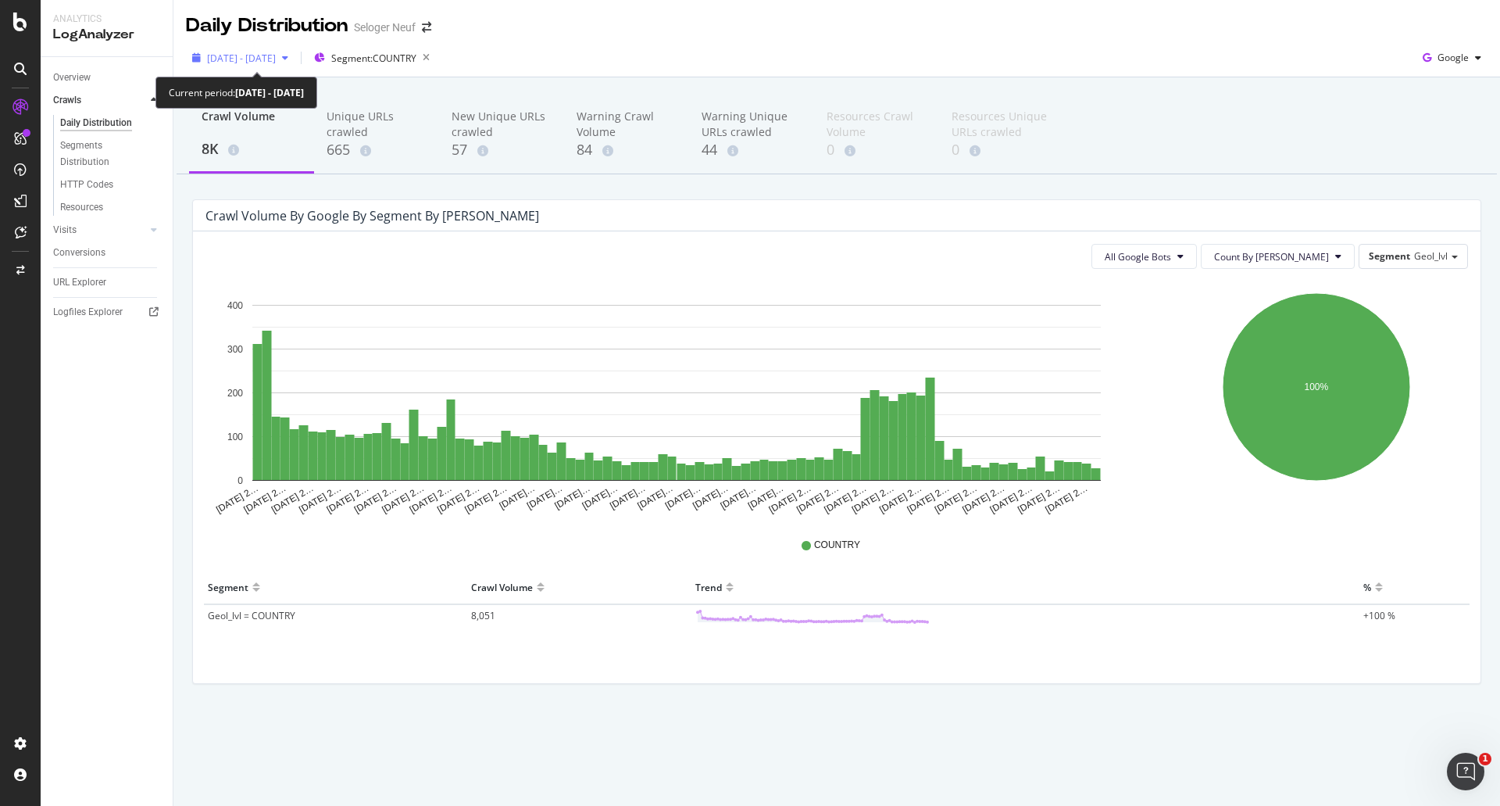
click at [291, 48] on div "[DATE] - [DATE]" at bounding box center [240, 57] width 109 height 23
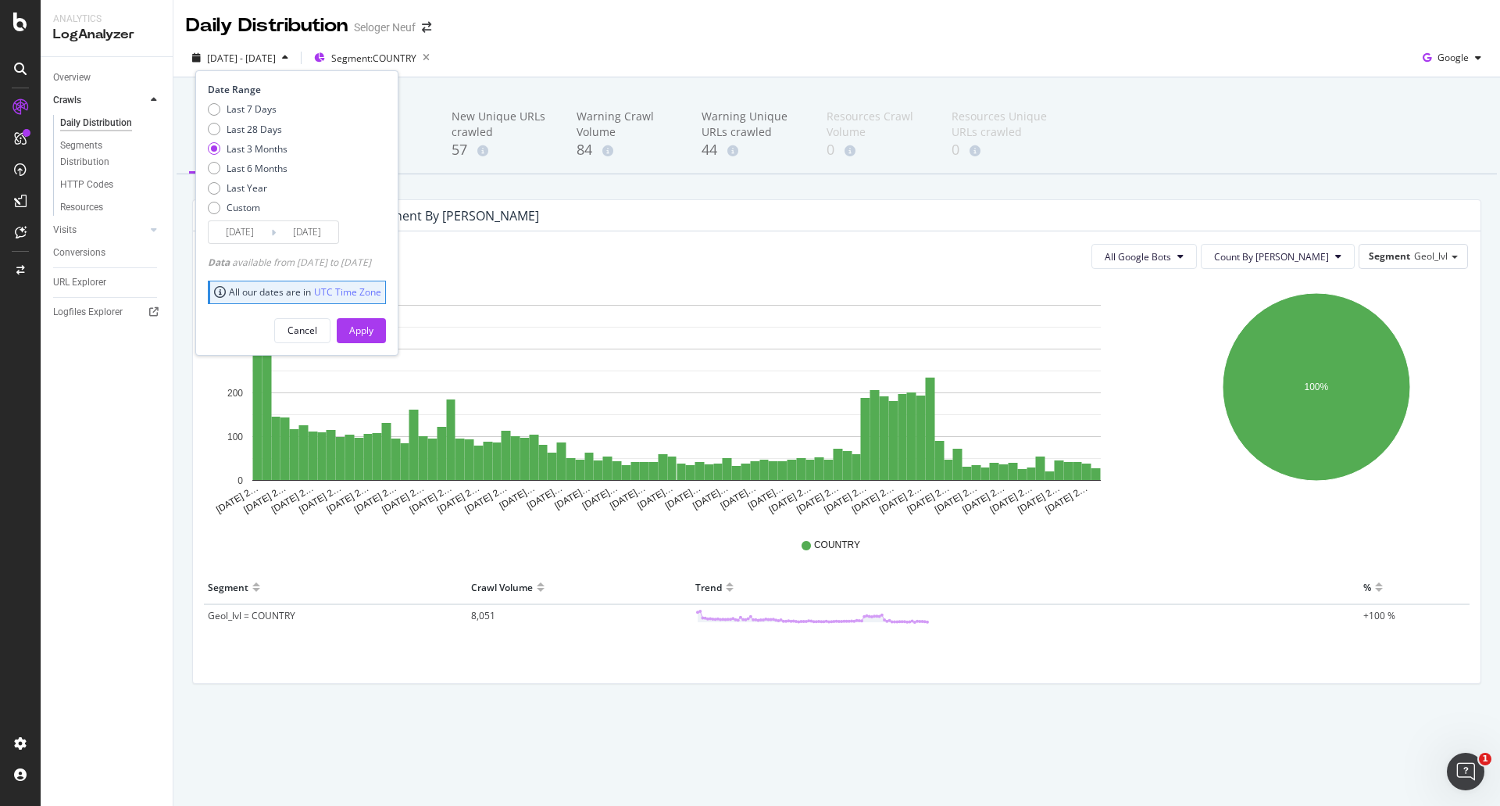
click at [260, 229] on input "[DATE]" at bounding box center [240, 232] width 63 height 22
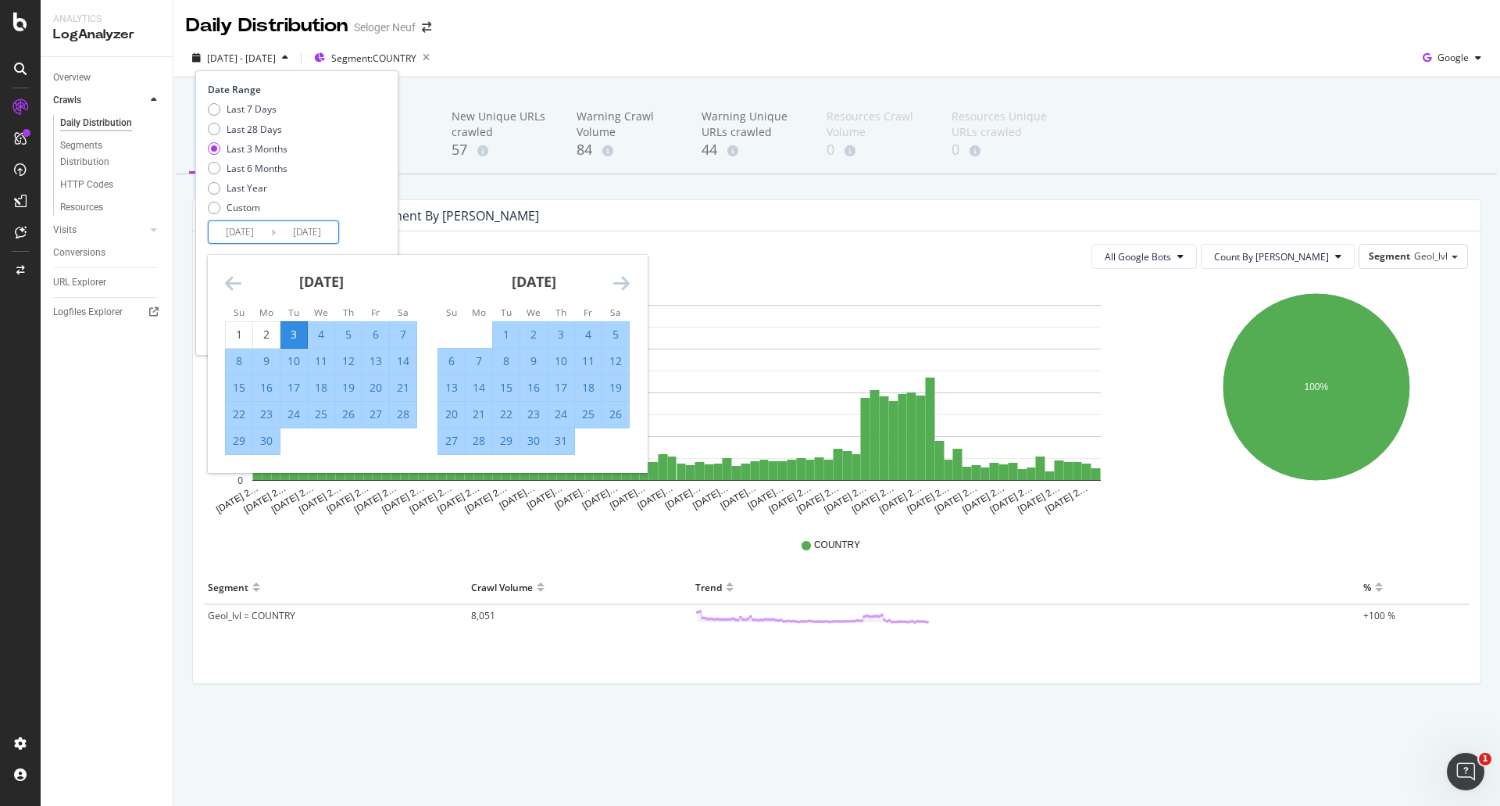
click at [629, 281] on icon "Move forward to switch to the next month." at bounding box center [621, 283] width 16 height 19
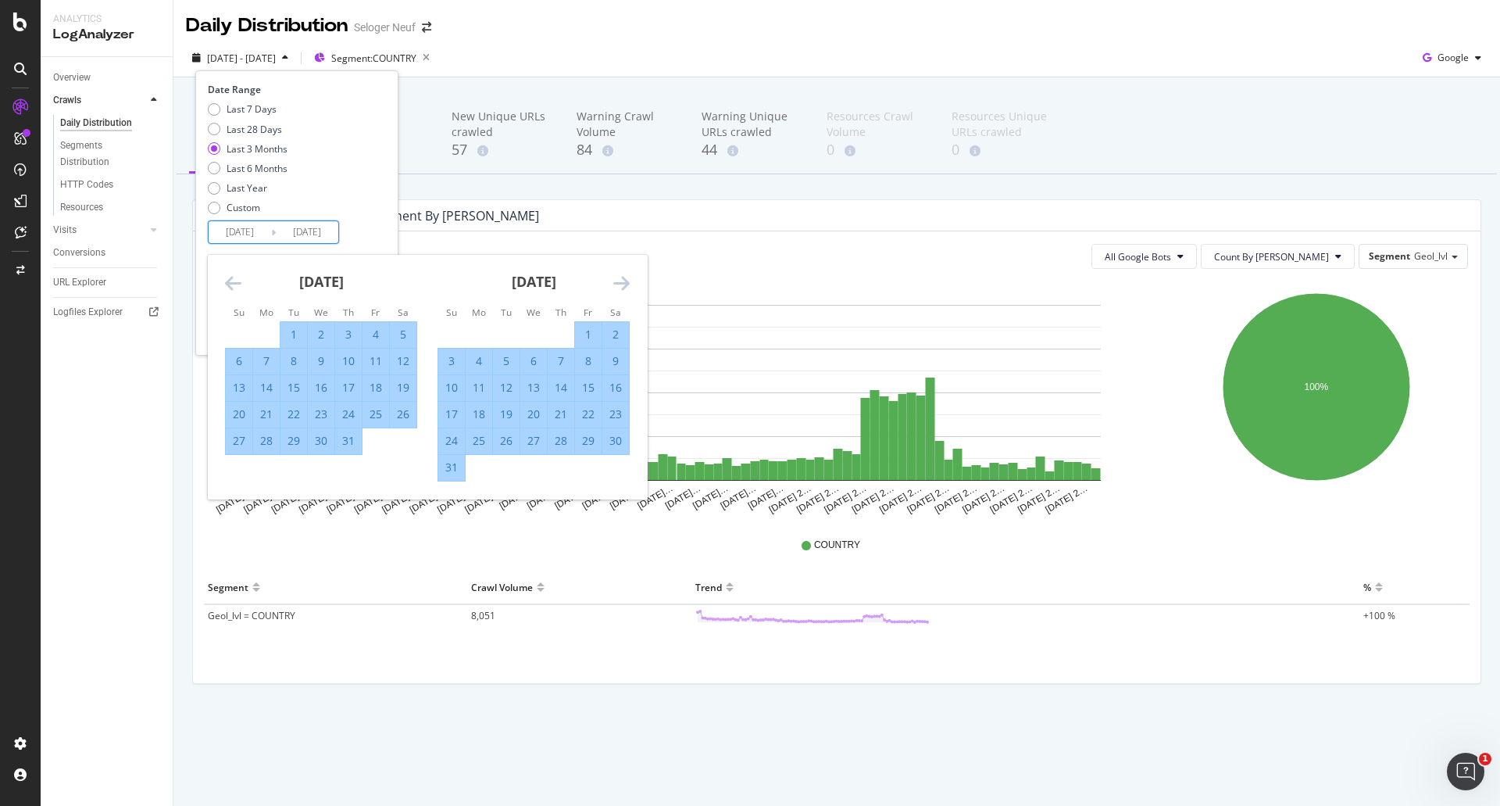
click at [583, 328] on div "1" at bounding box center [588, 335] width 27 height 16
type input "[DATE]"
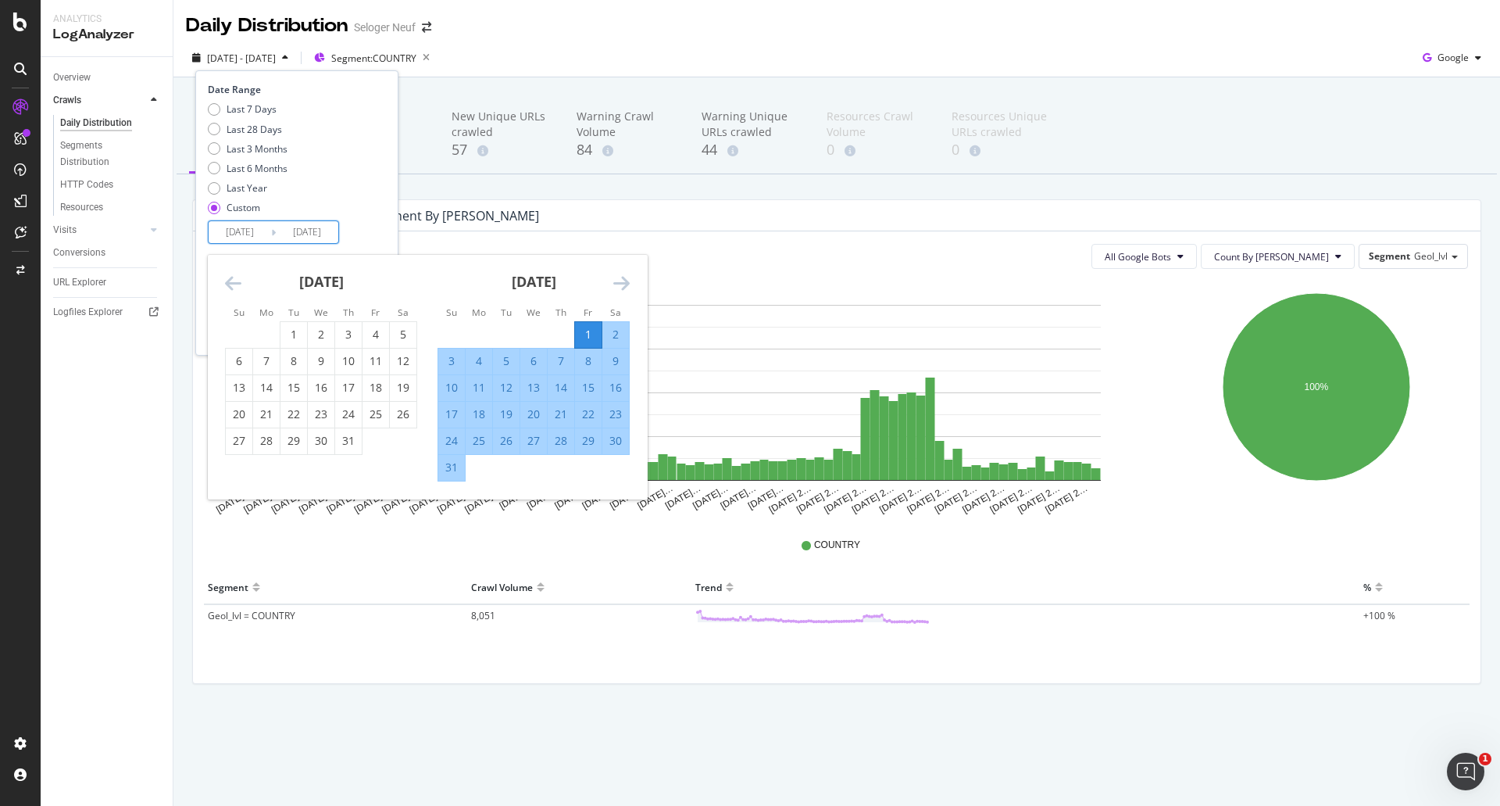
click at [459, 471] on div "31" at bounding box center [451, 467] width 27 height 16
type input "[DATE]"
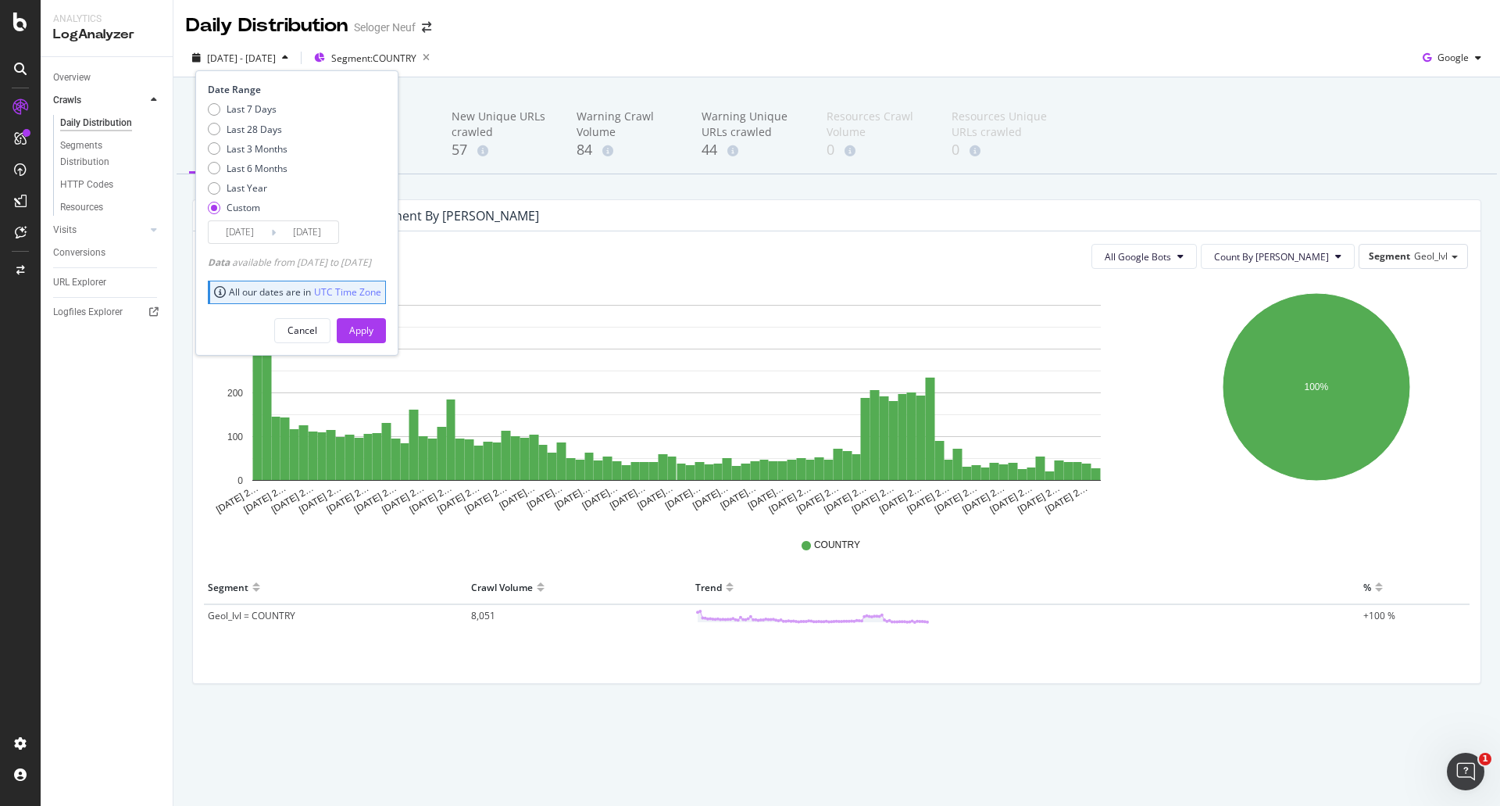
click at [577, 215] on div "Crawl Volume by google by Segment by [PERSON_NAME]" at bounding box center [825, 216] width 1239 height 16
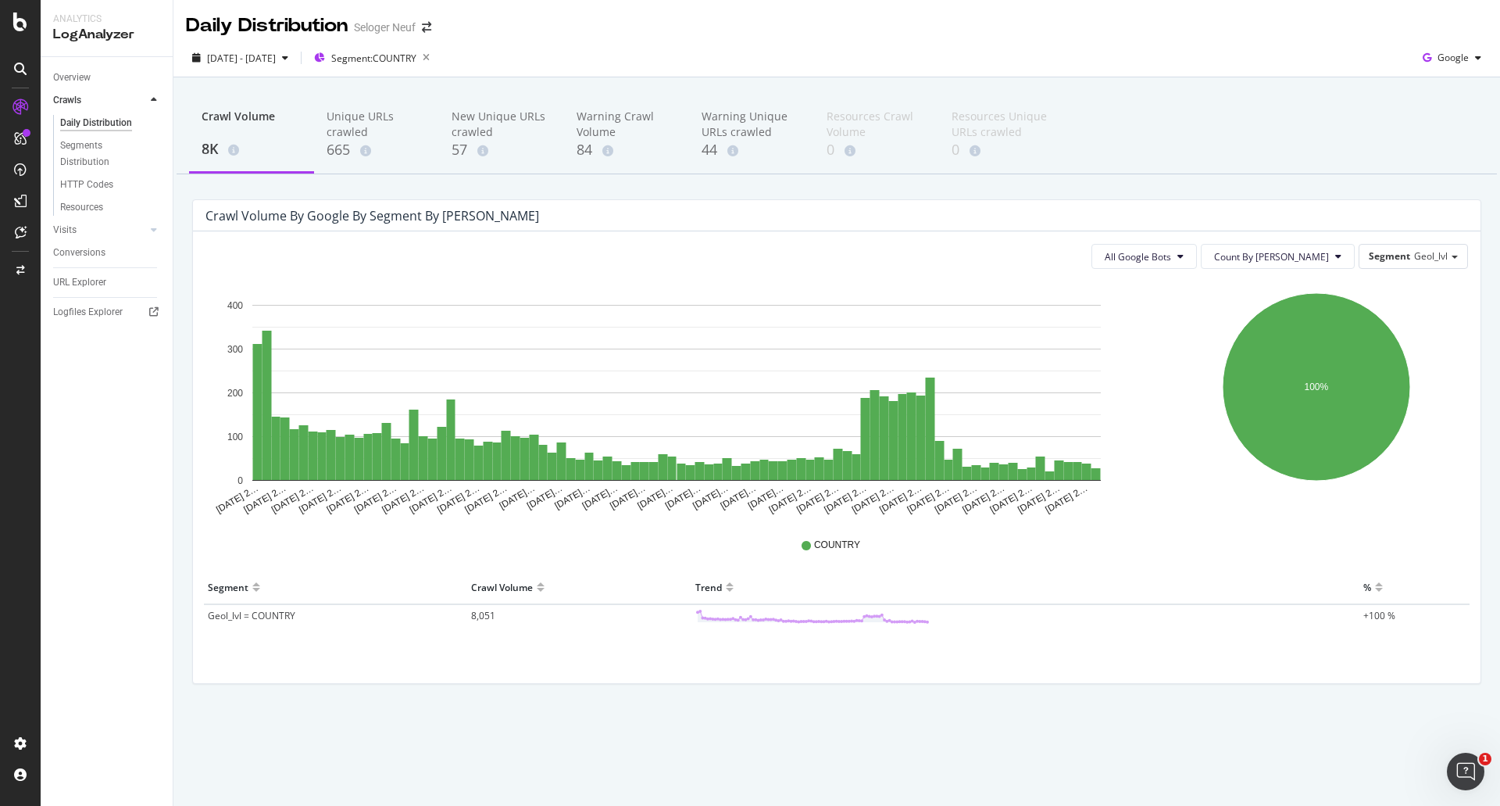
click at [254, 217] on div "Crawl Volume by google by Segment by [PERSON_NAME]" at bounding box center [373, 216] width 334 height 16
copy div "Crawl Volume by google by Segment by [PERSON_NAME]"
